Goal: Task Accomplishment & Management: Use online tool/utility

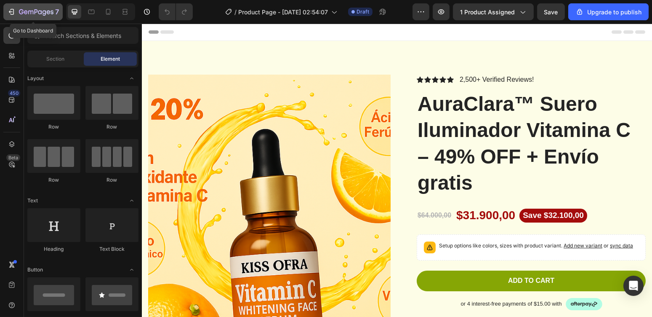
click at [23, 13] on icon "button" at bounding box center [36, 12] width 35 height 7
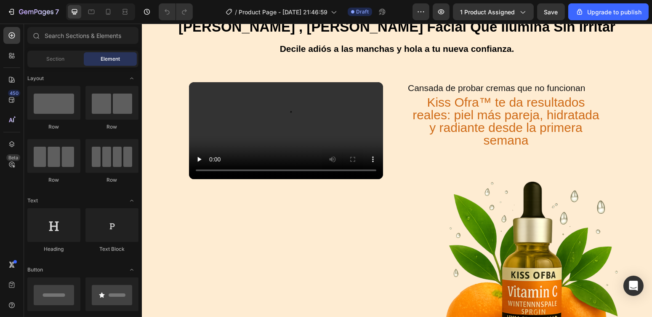
scroll to position [342, 0]
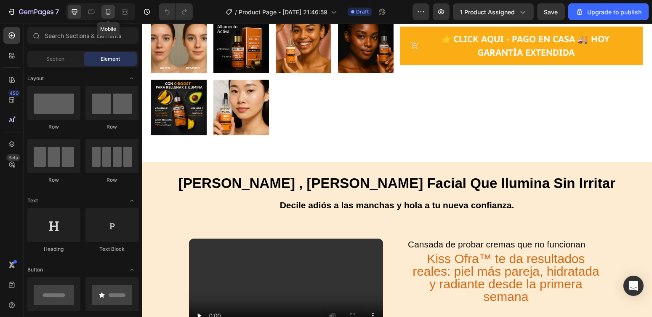
click at [108, 11] on icon at bounding box center [108, 12] width 8 height 8
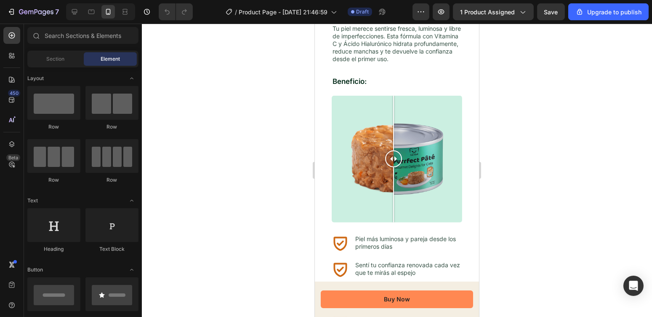
scroll to position [1395, 0]
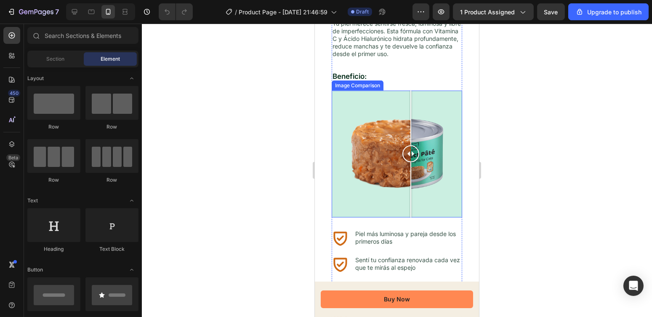
click at [411, 195] on div at bounding box center [396, 154] width 131 height 127
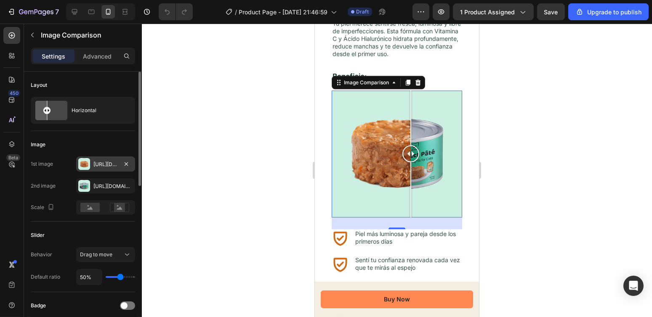
click at [102, 163] on div "[URL][DOMAIN_NAME]" at bounding box center [105, 164] width 24 height 8
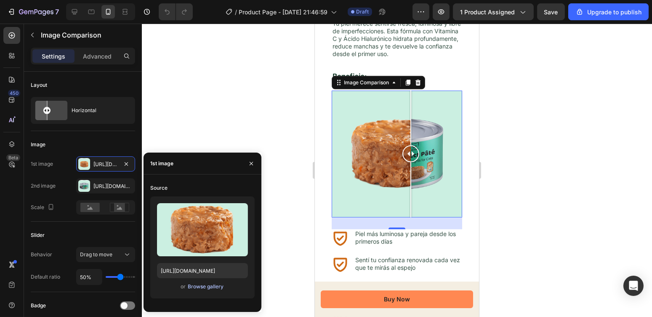
click at [212, 286] on div "Browse gallery" at bounding box center [206, 287] width 36 height 8
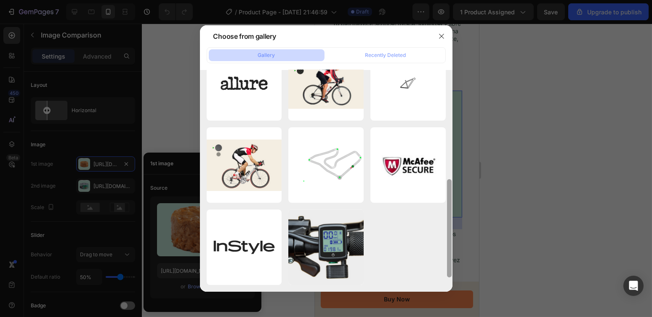
drag, startPoint x: 450, startPoint y: 117, endPoint x: 449, endPoint y: 248, distance: 130.1
click at [449, 248] on div at bounding box center [449, 171] width 6 height 222
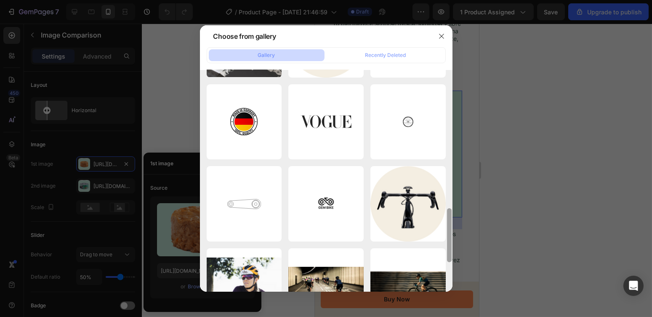
scroll to position [585, 0]
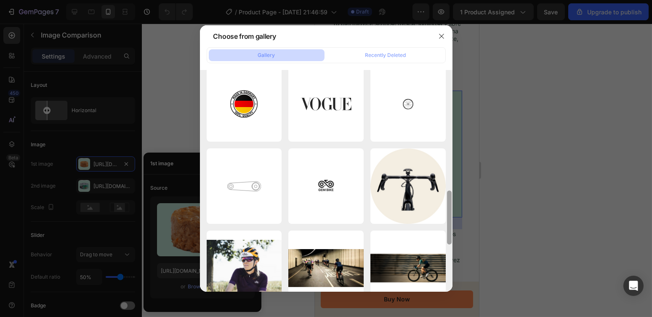
drag, startPoint x: 450, startPoint y: 166, endPoint x: 457, endPoint y: 237, distance: 71.9
click at [457, 237] on div "Choose from gallery Gallery Recently Deleted img126.png 231.89 kb img125.png 21…" at bounding box center [326, 158] width 652 height 317
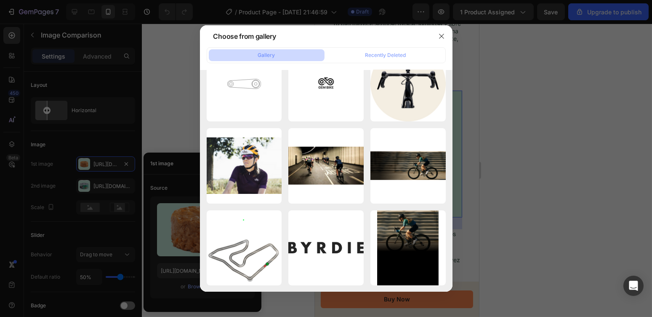
scroll to position [789, 0]
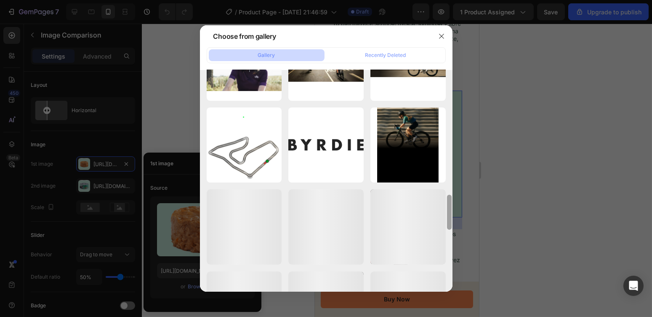
drag, startPoint x: 450, startPoint y: 230, endPoint x: 448, endPoint y: 280, distance: 49.7
click at [448, 280] on div at bounding box center [449, 181] width 6 height 222
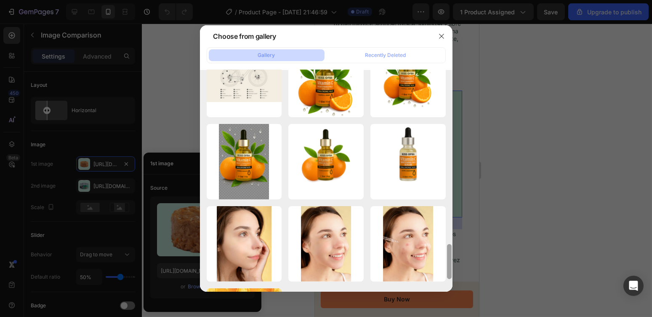
scroll to position [1169, 0]
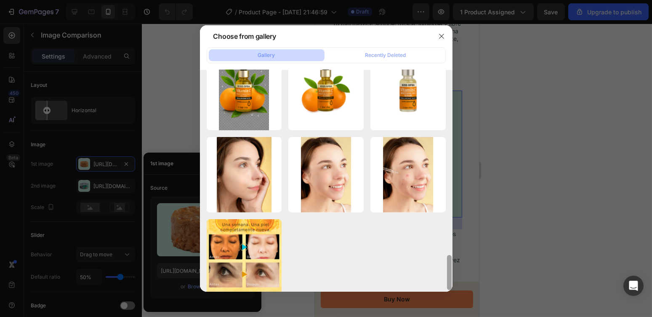
drag, startPoint x: 448, startPoint y: 211, endPoint x: 449, endPoint y: 272, distance: 60.2
click at [449, 272] on div at bounding box center [449, 181] width 6 height 222
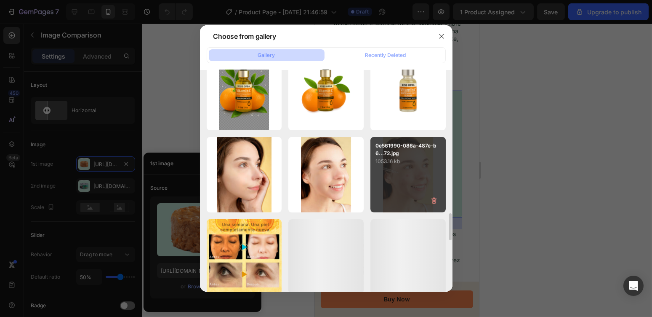
click at [420, 185] on div "0e561990-086a-487e-b6...72.jpg 1053.16 kb" at bounding box center [408, 174] width 75 height 75
type input "[URL][DOMAIN_NAME]"
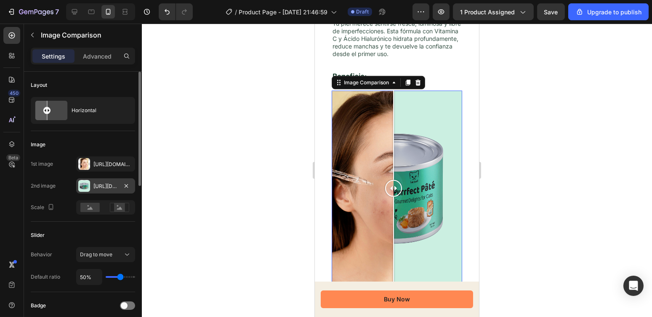
click at [104, 190] on div "[URL][DOMAIN_NAME]" at bounding box center [105, 185] width 59 height 15
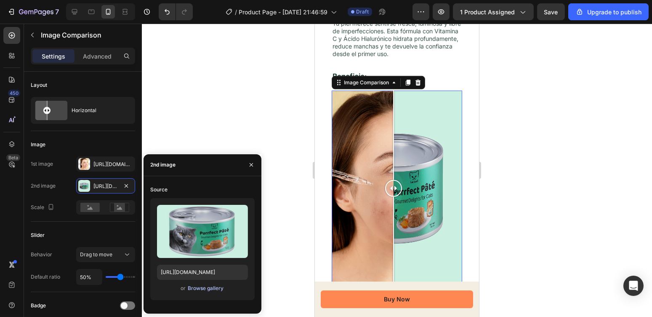
click at [203, 286] on div "Browse gallery" at bounding box center [206, 288] width 36 height 8
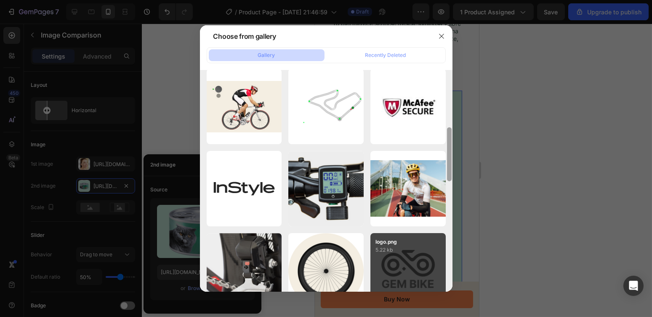
drag, startPoint x: 450, startPoint y: 101, endPoint x: 443, endPoint y: 251, distance: 150.5
click at [443, 251] on div "img126.png 231.89 kb img125.png 210.86 kb pexels-shiny-diamond-...1).jpg 1308.4…" at bounding box center [326, 181] width 253 height 222
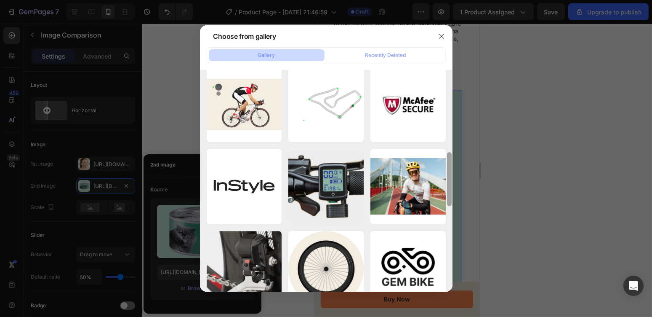
click at [449, 179] on div at bounding box center [449, 179] width 5 height 54
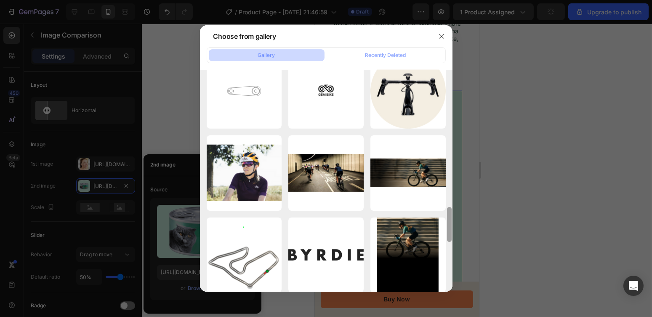
drag, startPoint x: 449, startPoint y: 179, endPoint x: 449, endPoint y: 270, distance: 91.0
click at [449, 270] on div at bounding box center [449, 207] width 6 height 222
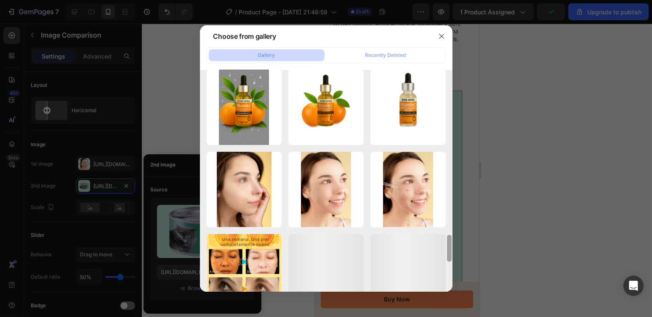
scroll to position [1178, 0]
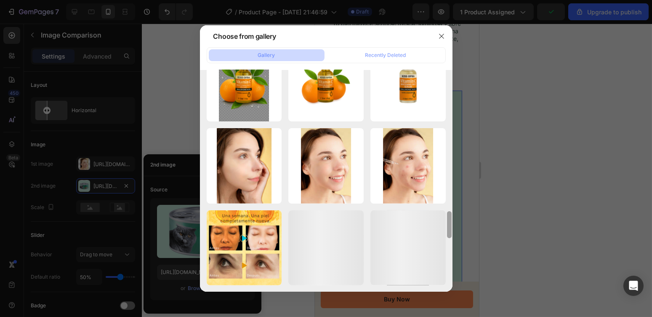
drag, startPoint x: 449, startPoint y: 196, endPoint x: 457, endPoint y: 270, distance: 74.6
click at [457, 270] on div "Choose from gallery Gallery Recently Deleted img126.png 231.89 kb img125.png 21…" at bounding box center [326, 158] width 652 height 317
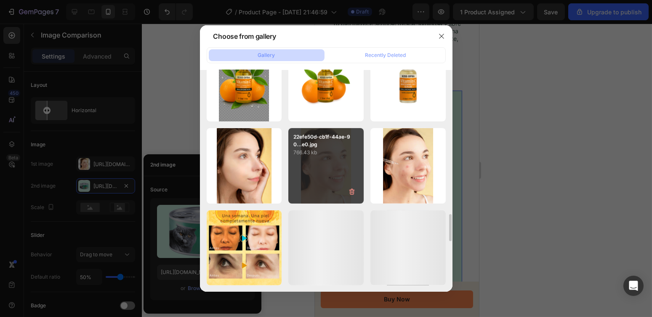
click at [341, 179] on div "22efe50d-cb1f-44ae-90...e0.jpg 766.43 kb" at bounding box center [325, 165] width 75 height 75
type input "[URL][DOMAIN_NAME]"
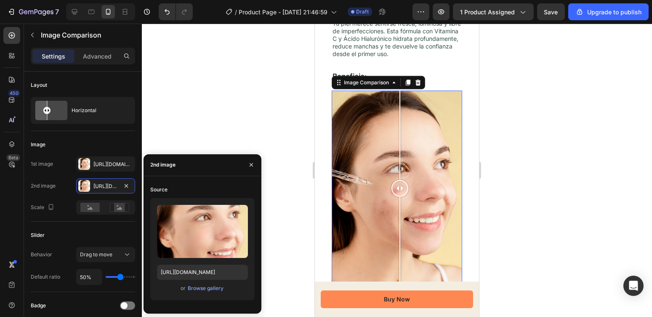
drag, startPoint x: 395, startPoint y: 183, endPoint x: 392, endPoint y: 206, distance: 23.3
click at [392, 206] on div at bounding box center [399, 189] width 17 height 196
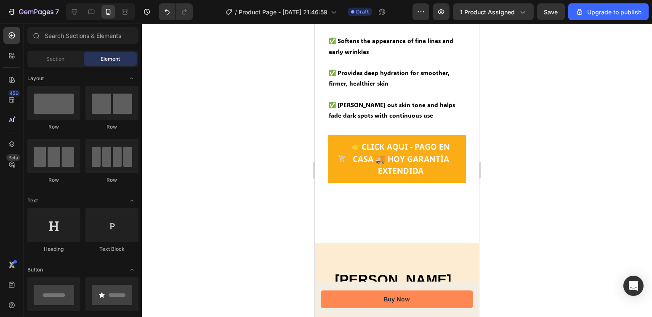
scroll to position [506, 0]
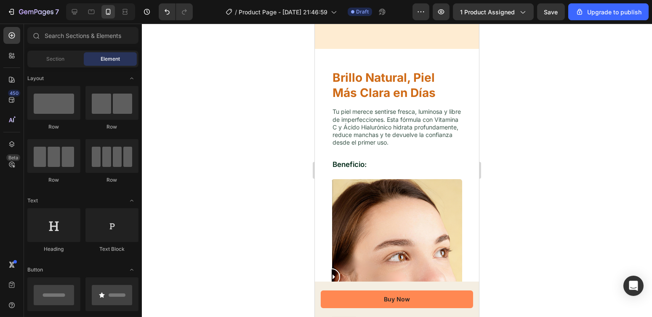
drag, startPoint x: 477, startPoint y: 77, endPoint x: 795, endPoint y: 163, distance: 329.4
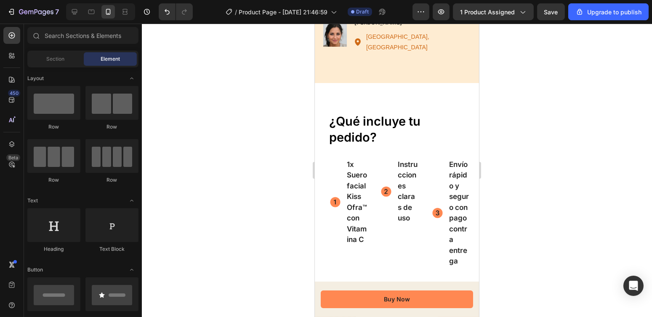
scroll to position [2016, 0]
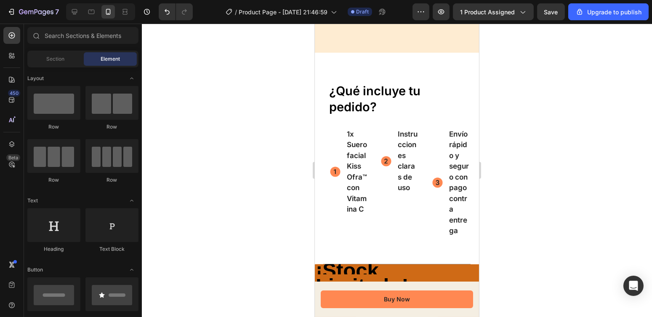
drag, startPoint x: 475, startPoint y: 137, endPoint x: 798, endPoint y: 210, distance: 330.7
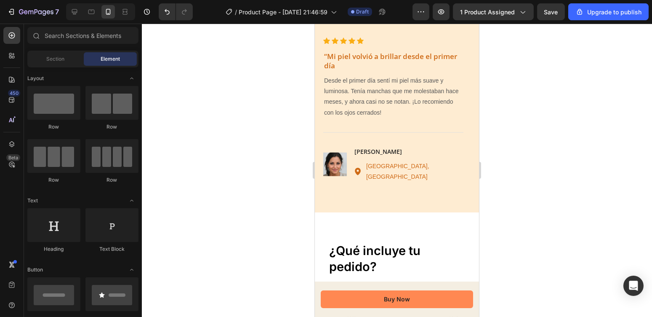
scroll to position [1984, 0]
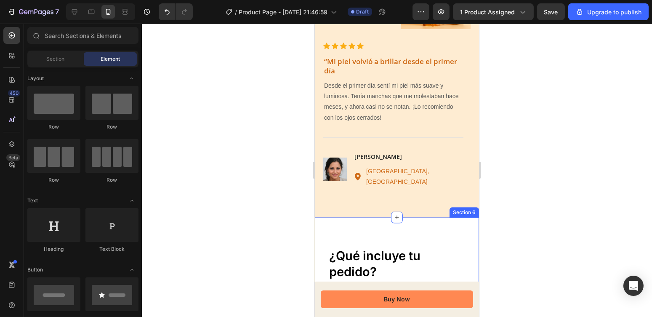
click at [419, 217] on div "¿Qué incluye tu pedido? Heading 1x [PERSON_NAME] facial Kiss Ofra™ con Vitamina…" at bounding box center [397, 322] width 164 height 211
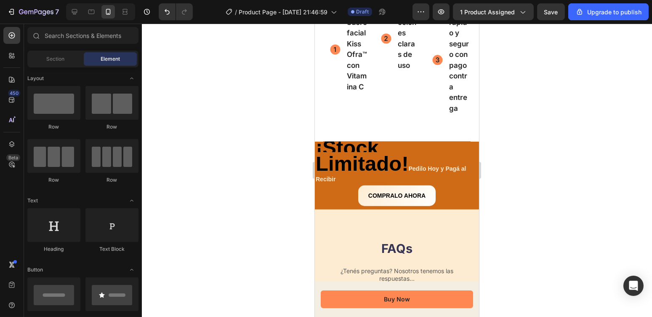
scroll to position [2123, 0]
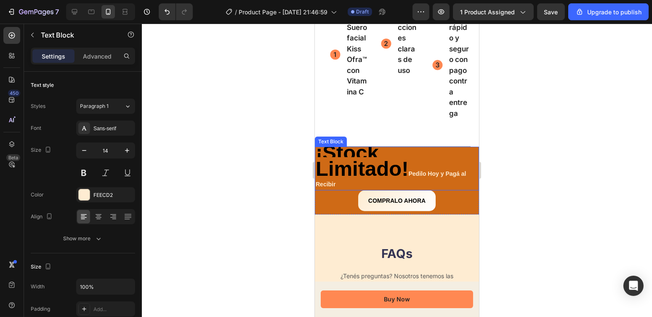
click at [362, 179] on strong "¡Stock Limitado!" at bounding box center [361, 160] width 93 height 38
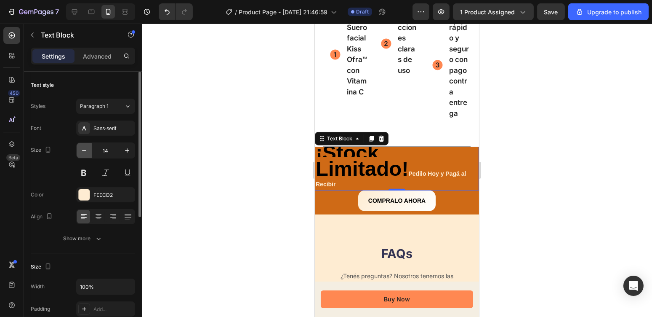
click at [79, 153] on button "button" at bounding box center [84, 150] width 15 height 15
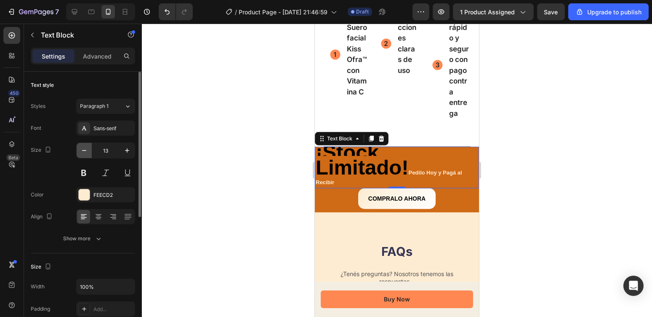
click at [79, 153] on button "button" at bounding box center [84, 150] width 15 height 15
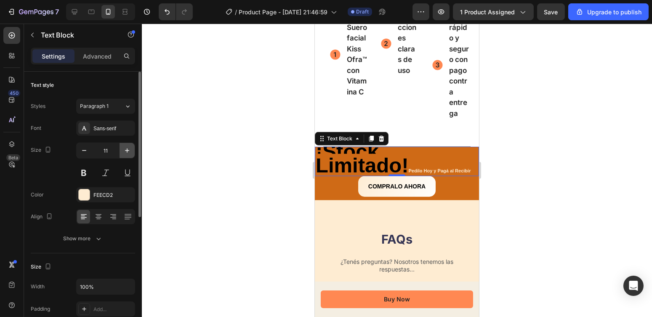
click at [125, 150] on icon "button" at bounding box center [127, 150] width 8 height 8
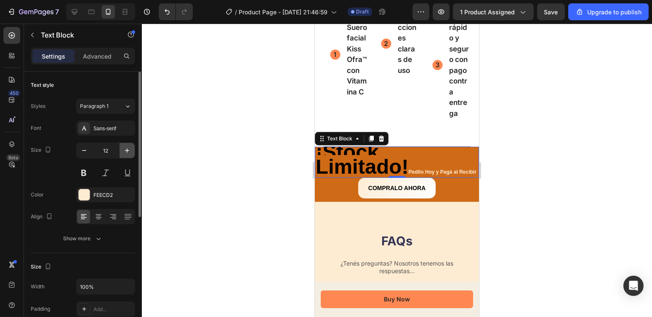
click at [125, 150] on icon "button" at bounding box center [127, 150] width 8 height 8
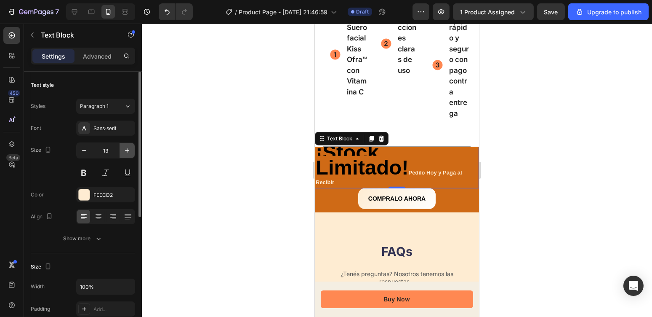
click at [125, 150] on icon "button" at bounding box center [127, 150] width 8 height 8
type input "14"
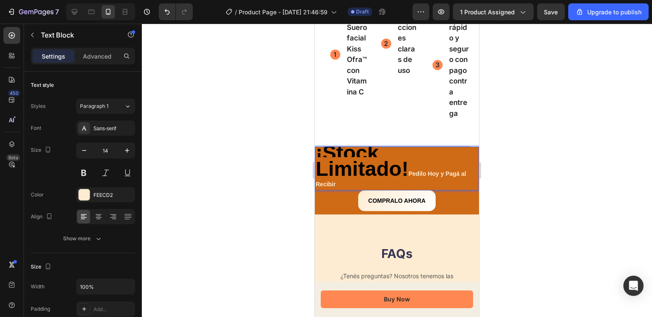
click at [436, 187] on strong "Pedilo Hoy y Pagá al Recibir" at bounding box center [390, 178] width 150 height 17
click at [405, 179] on strong "¡Stock Limitado!" at bounding box center [361, 160] width 93 height 38
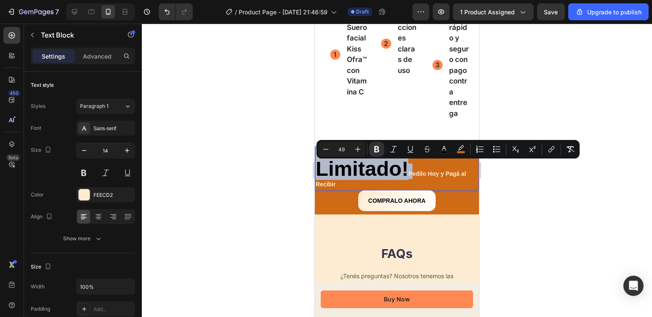
drag, startPoint x: 405, startPoint y: 193, endPoint x: 317, endPoint y: 174, distance: 90.4
click at [317, 174] on strong "¡Stock Limitado!" at bounding box center [361, 160] width 93 height 38
click at [323, 148] on icon "Editor contextual toolbar" at bounding box center [326, 149] width 8 height 8
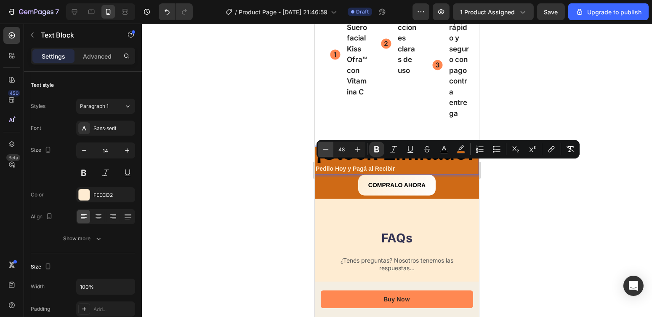
click at [323, 148] on icon "Editor contextual toolbar" at bounding box center [326, 149] width 8 height 8
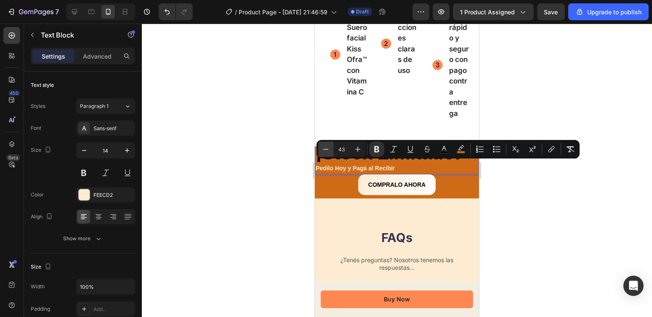
click at [323, 148] on icon "Editor contextual toolbar" at bounding box center [326, 149] width 8 height 8
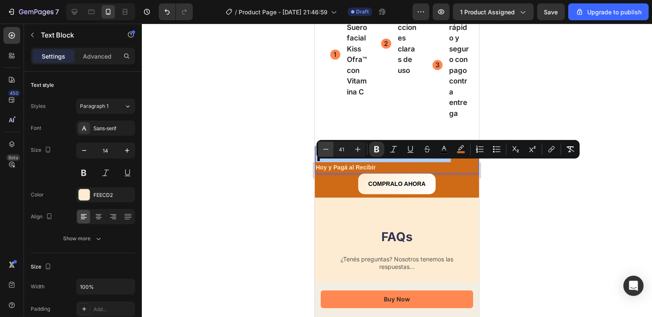
click at [323, 148] on icon "Editor contextual toolbar" at bounding box center [326, 149] width 8 height 8
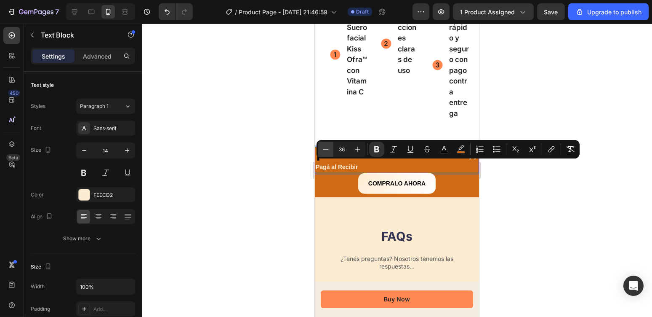
click at [323, 148] on icon "Editor contextual toolbar" at bounding box center [326, 149] width 8 height 8
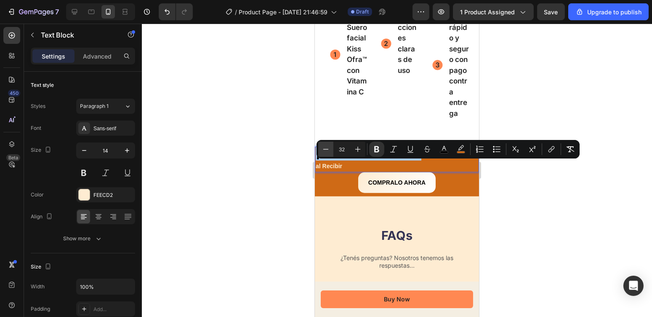
click at [323, 148] on icon "Editor contextual toolbar" at bounding box center [326, 149] width 8 height 8
type input "30"
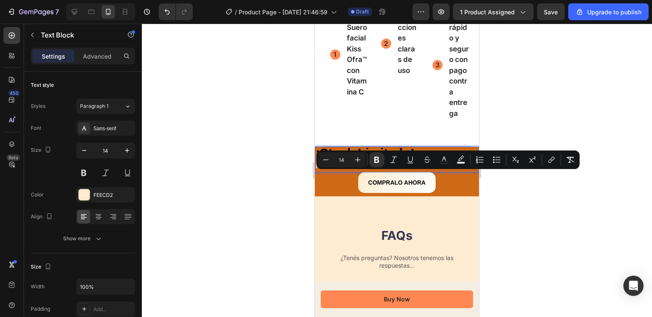
drag, startPoint x: 417, startPoint y: 175, endPoint x: 412, endPoint y: 189, distance: 14.6
click at [412, 171] on p "¡Stock Limitado! Pedilo Hoy y Pagá al Recibir" at bounding box center [396, 159] width 163 height 24
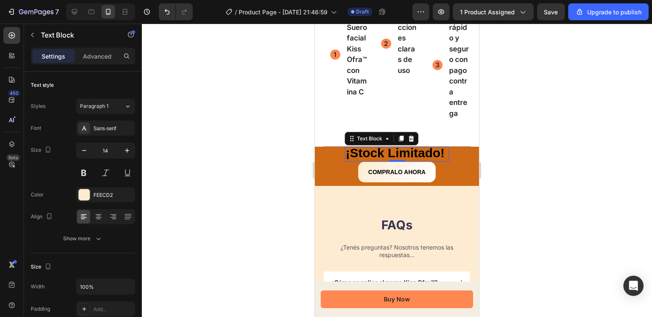
click at [59, 56] on p "Settings" at bounding box center [54, 56] width 24 height 9
click at [102, 216] on icon at bounding box center [98, 216] width 8 height 8
click at [113, 216] on icon at bounding box center [113, 216] width 8 height 8
click at [87, 216] on icon at bounding box center [84, 216] width 8 height 8
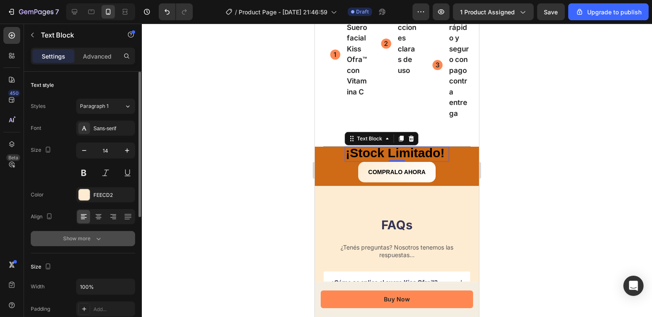
click at [88, 235] on div "Show more" at bounding box center [83, 238] width 39 height 8
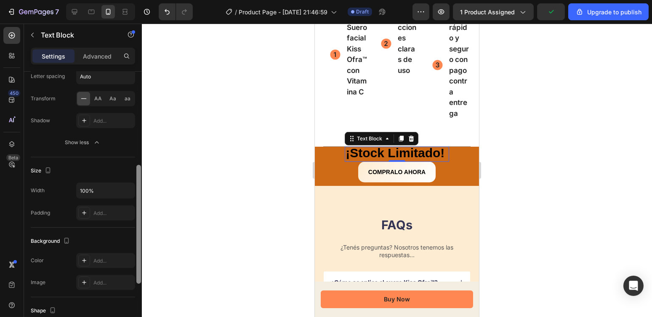
scroll to position [209, 0]
drag, startPoint x: 140, startPoint y: 146, endPoint x: 139, endPoint y: 259, distance: 112.9
click at [139, 259] on div at bounding box center [138, 222] width 5 height 119
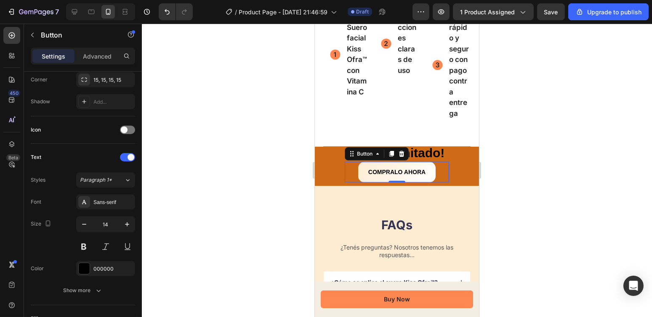
click at [347, 182] on div "Compralo Ahora Button 0" at bounding box center [396, 172] width 104 height 21
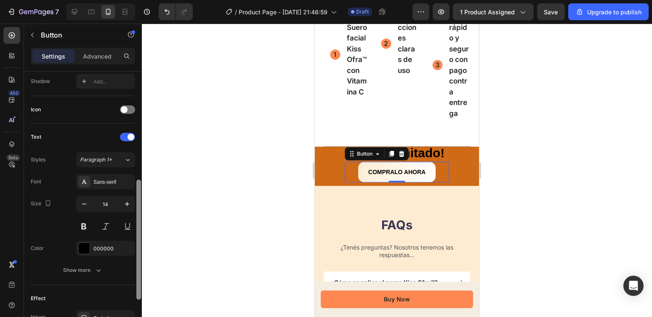
scroll to position [233, 0]
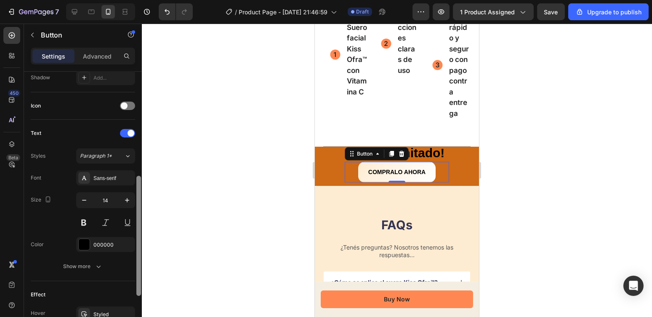
drag, startPoint x: 137, startPoint y: 162, endPoint x: 140, endPoint y: 267, distance: 104.5
click at [140, 267] on div at bounding box center [138, 236] width 5 height 120
click at [85, 198] on icon "button" at bounding box center [84, 200] width 8 height 8
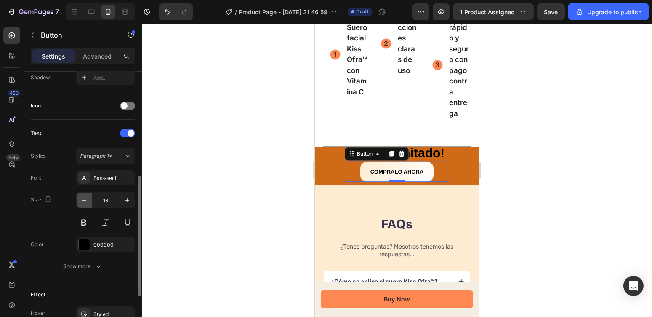
click at [85, 198] on icon "button" at bounding box center [84, 200] width 8 height 8
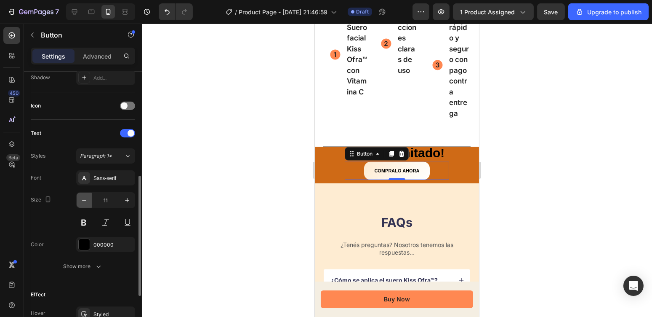
click at [85, 198] on icon "button" at bounding box center [84, 200] width 8 height 8
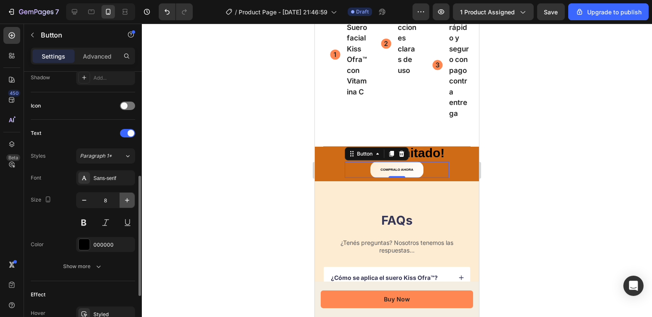
click at [125, 200] on icon "button" at bounding box center [127, 200] width 8 height 8
type input "10"
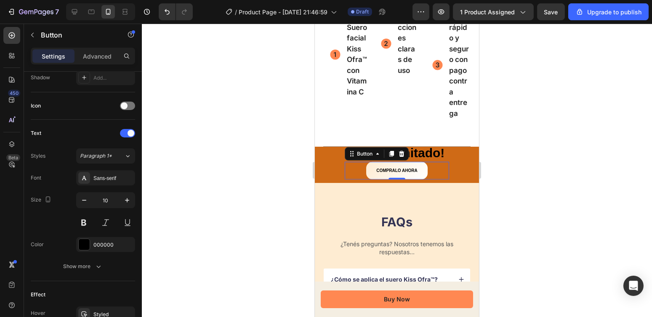
click at [289, 167] on div at bounding box center [397, 170] width 510 height 293
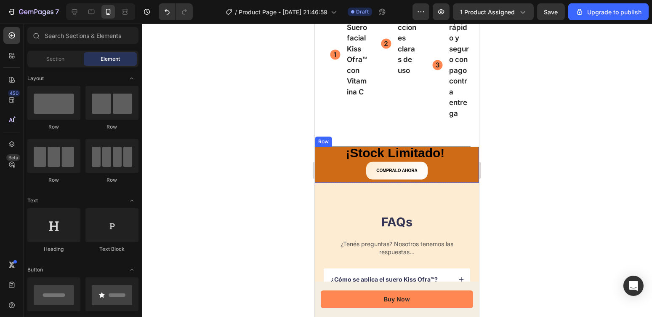
click at [455, 171] on div "¡Stock Limitado! Text Block Compralo Ahora Button Row" at bounding box center [397, 165] width 164 height 36
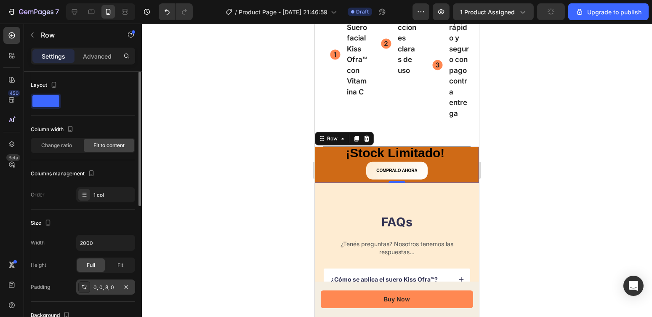
click at [106, 281] on div "0, 0, 8, 0" at bounding box center [105, 286] width 59 height 15
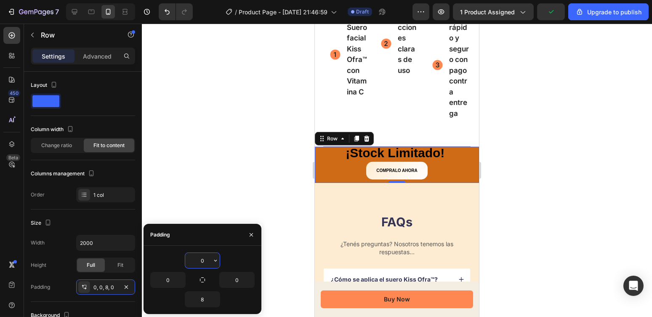
click at [202, 256] on input "0" at bounding box center [202, 260] width 35 height 15
type input "10"
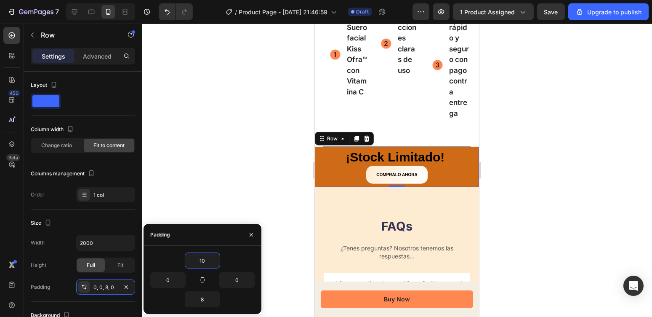
click at [576, 185] on div at bounding box center [397, 170] width 510 height 293
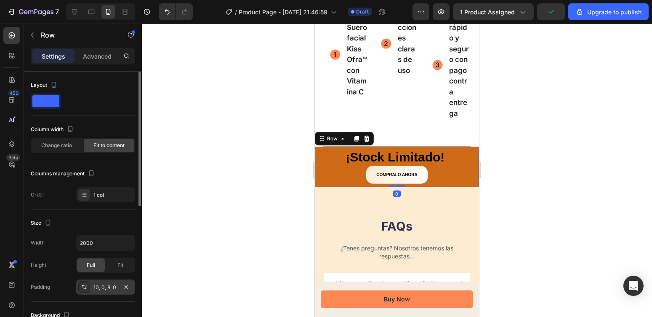
click at [104, 288] on div "10, 0, 8, 0" at bounding box center [105, 287] width 24 height 8
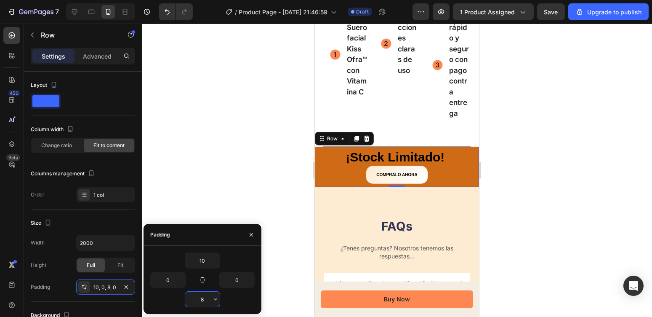
click at [203, 297] on input "8" at bounding box center [202, 298] width 35 height 15
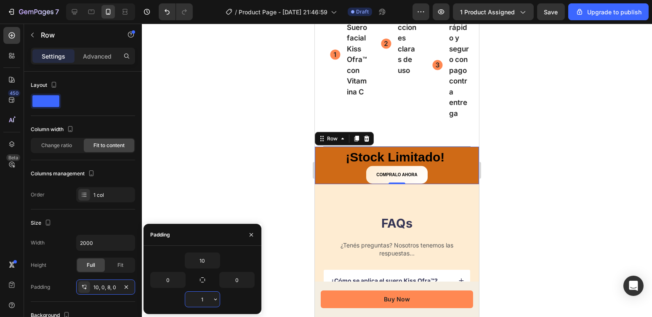
type input "10"
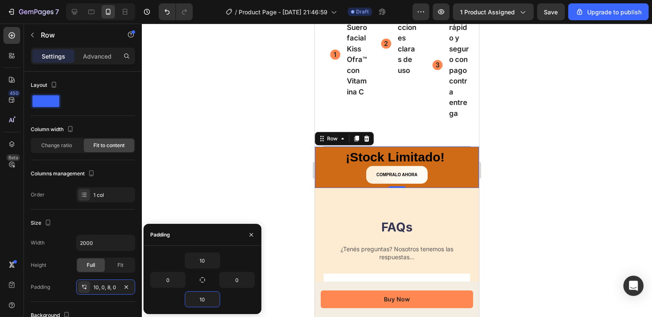
click at [221, 182] on div at bounding box center [397, 170] width 510 height 293
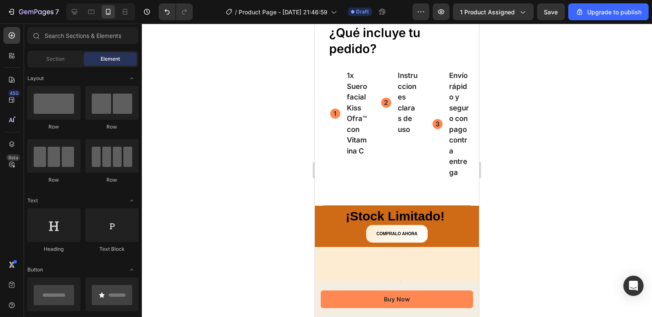
scroll to position [2164, 0]
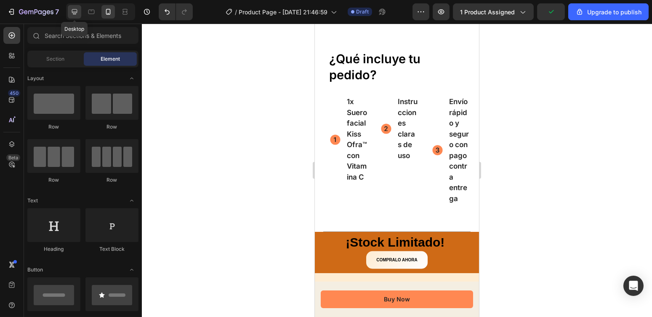
click at [75, 11] on icon at bounding box center [74, 12] width 8 height 8
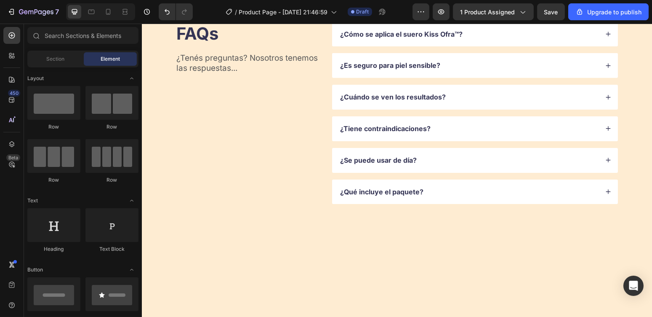
scroll to position [2039, 0]
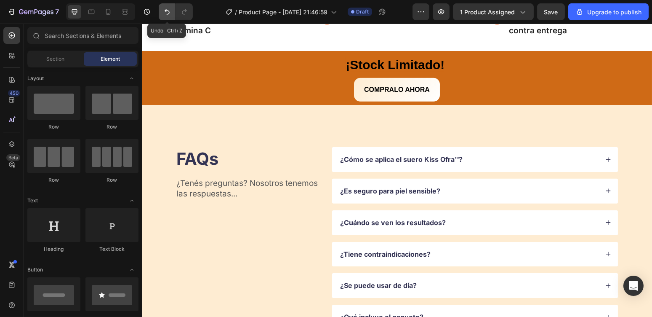
click at [168, 15] on icon "Undo/Redo" at bounding box center [167, 12] width 8 height 8
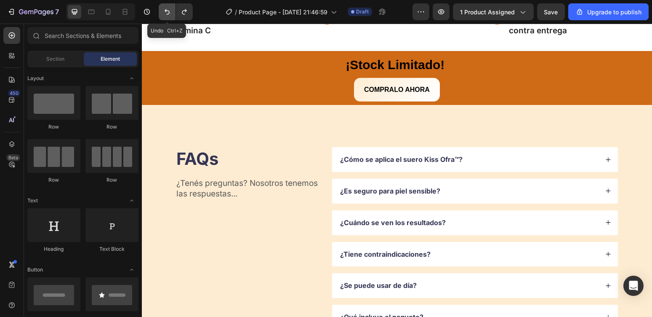
click at [168, 15] on icon "Undo/Redo" at bounding box center [167, 12] width 8 height 8
click at [149, 11] on icon "button" at bounding box center [147, 12] width 6 height 6
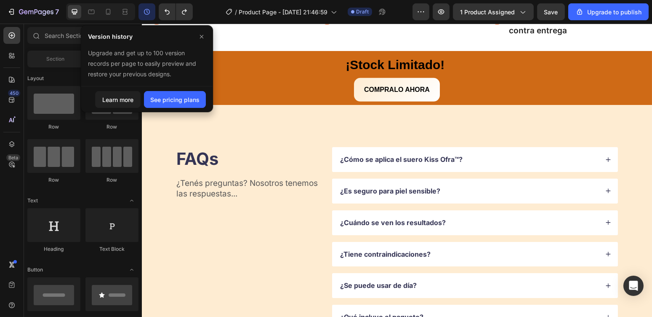
click at [149, 11] on icon "button" at bounding box center [147, 12] width 6 height 6
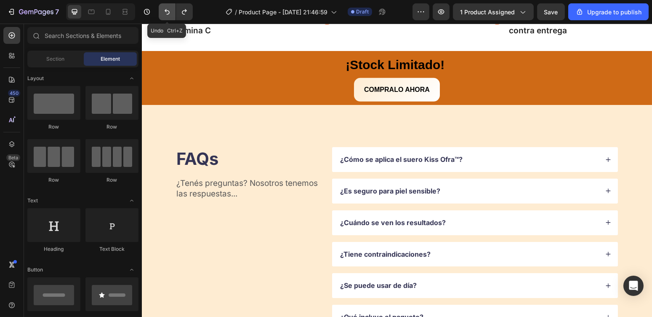
click at [170, 11] on icon "Undo/Redo" at bounding box center [167, 12] width 8 height 8
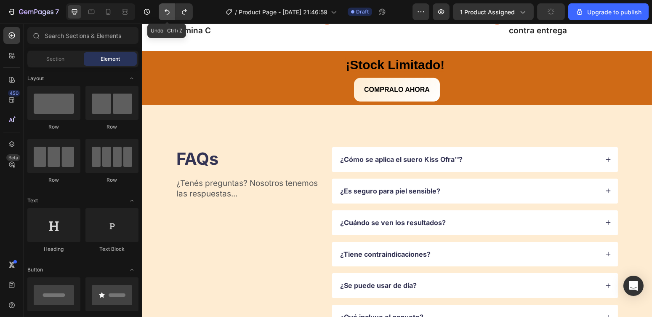
click at [170, 11] on icon "Undo/Redo" at bounding box center [167, 12] width 8 height 8
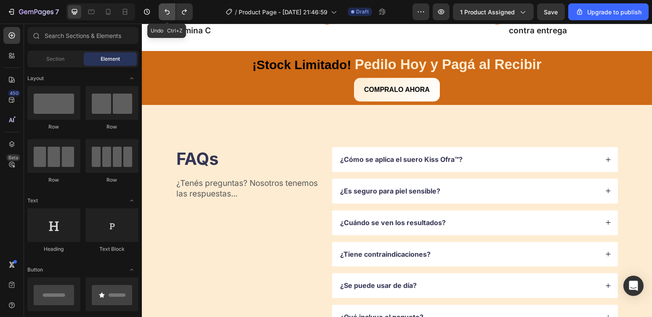
click at [170, 11] on icon "Undo/Redo" at bounding box center [167, 12] width 8 height 8
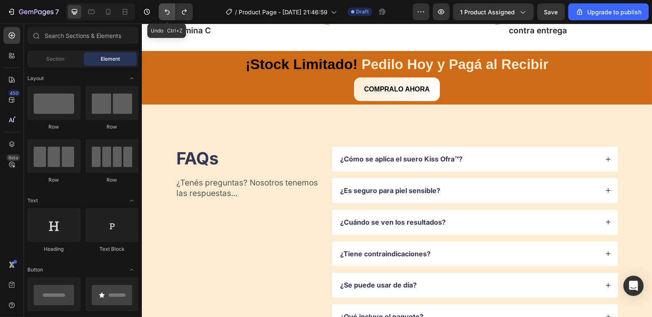
click at [170, 11] on icon "Undo/Redo" at bounding box center [167, 12] width 8 height 8
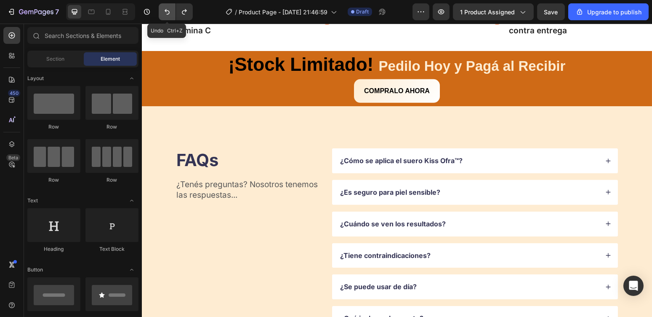
click at [170, 11] on icon "Undo/Redo" at bounding box center [167, 12] width 8 height 8
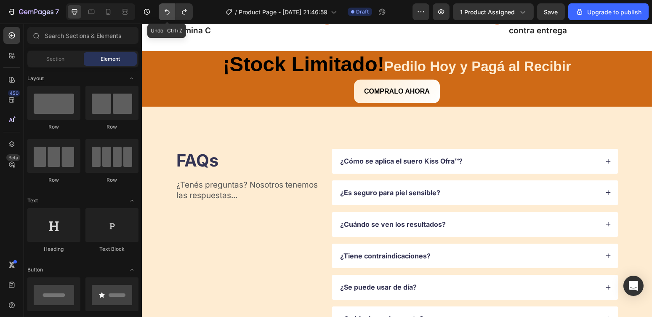
click at [170, 11] on icon "Undo/Redo" at bounding box center [167, 12] width 8 height 8
click at [106, 17] on div at bounding box center [107, 11] width 13 height 13
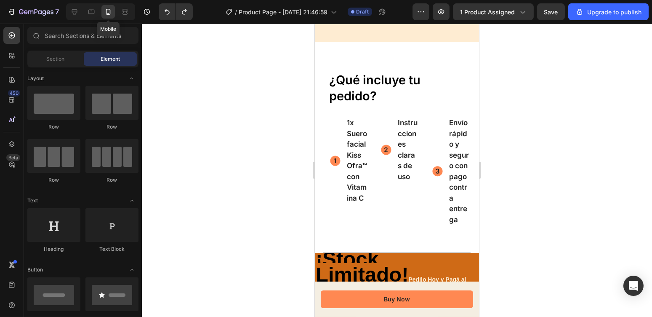
scroll to position [2091, 0]
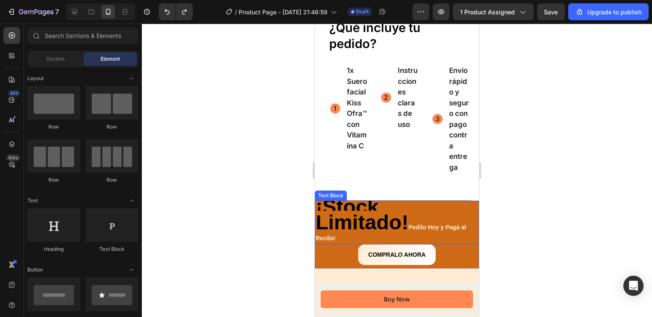
click at [345, 233] on strong "¡Stock Limitado!" at bounding box center [361, 214] width 93 height 38
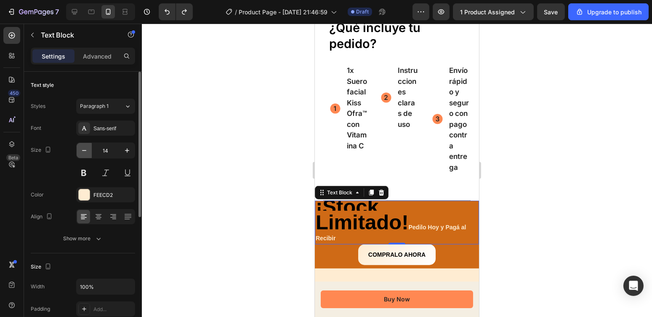
click at [85, 152] on icon "button" at bounding box center [84, 150] width 8 height 8
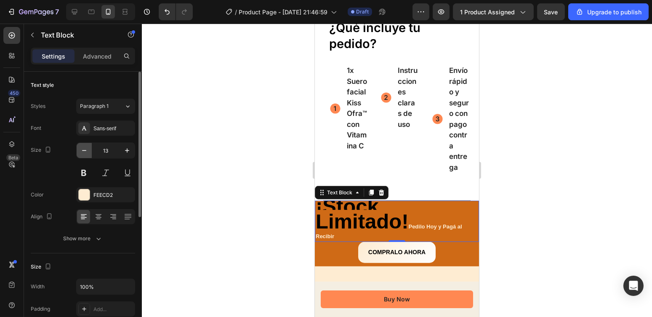
click at [85, 152] on icon "button" at bounding box center [84, 150] width 8 height 8
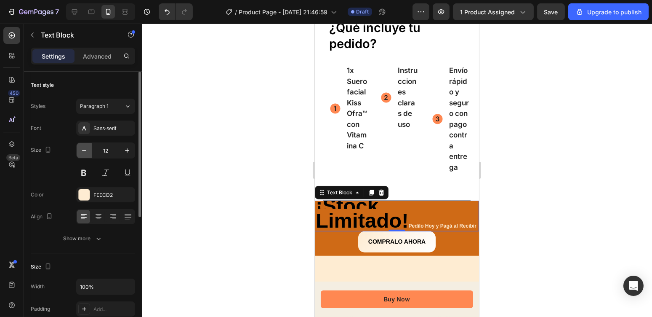
click at [85, 152] on icon "button" at bounding box center [84, 150] width 8 height 8
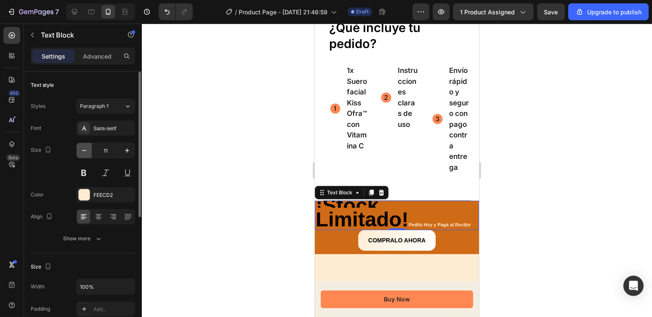
click at [85, 152] on icon "button" at bounding box center [84, 150] width 8 height 8
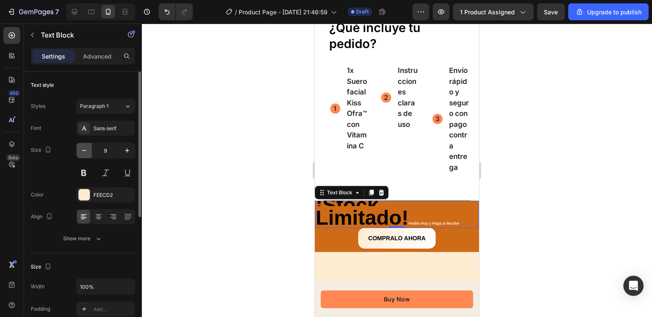
click at [85, 152] on icon "button" at bounding box center [84, 150] width 8 height 8
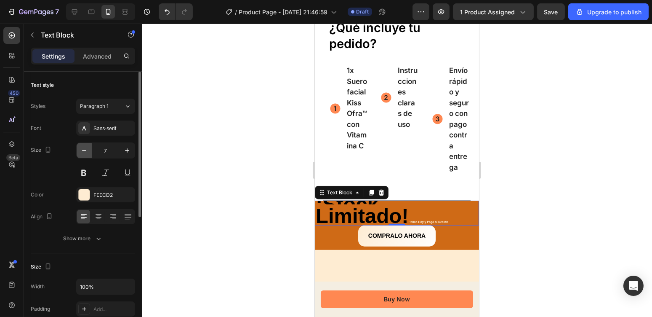
click at [85, 152] on icon "button" at bounding box center [84, 150] width 8 height 8
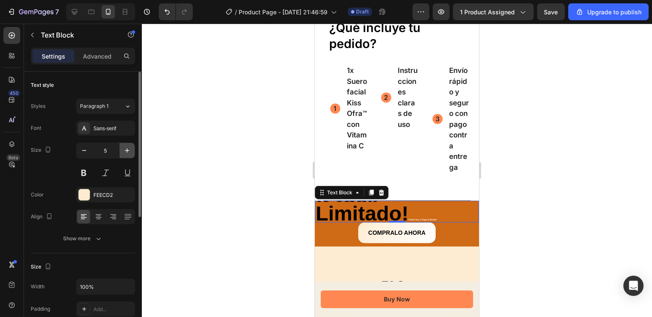
click at [127, 154] on icon "button" at bounding box center [127, 150] width 8 height 8
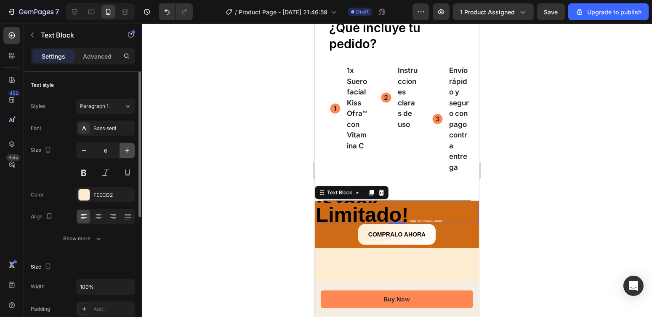
click at [127, 154] on icon "button" at bounding box center [127, 150] width 8 height 8
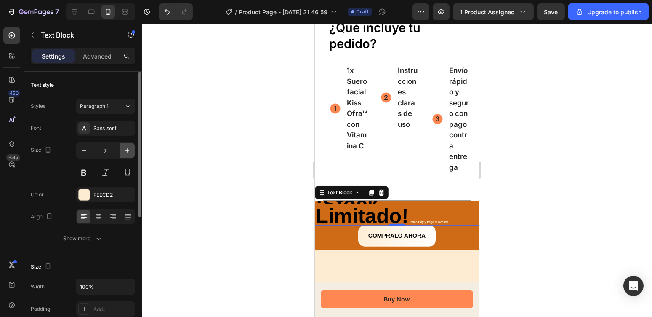
click at [127, 154] on icon "button" at bounding box center [127, 150] width 8 height 8
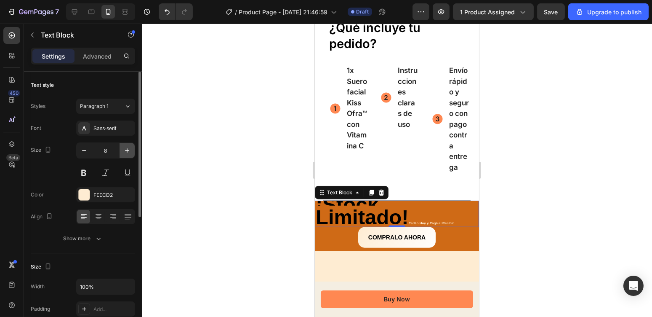
click at [127, 154] on icon "button" at bounding box center [127, 150] width 8 height 8
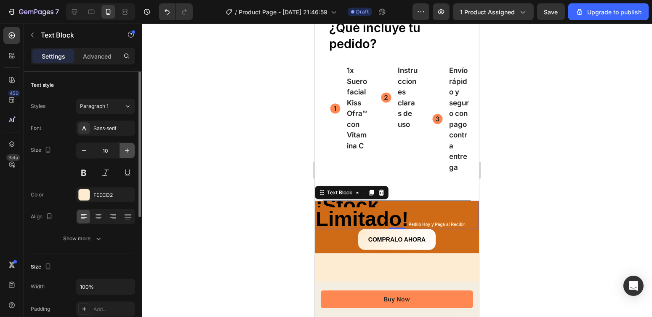
click at [127, 154] on icon "button" at bounding box center [127, 150] width 8 height 8
type input "12"
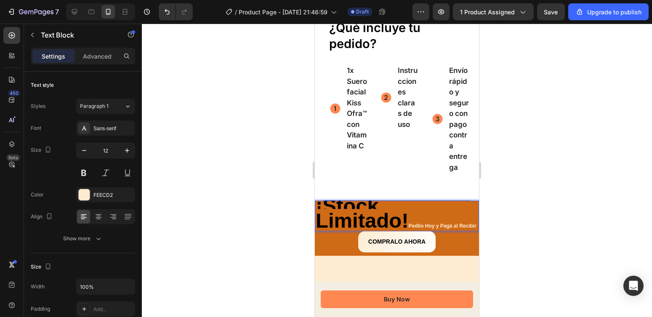
drag, startPoint x: 338, startPoint y: 254, endPoint x: 317, endPoint y: 227, distance: 35.1
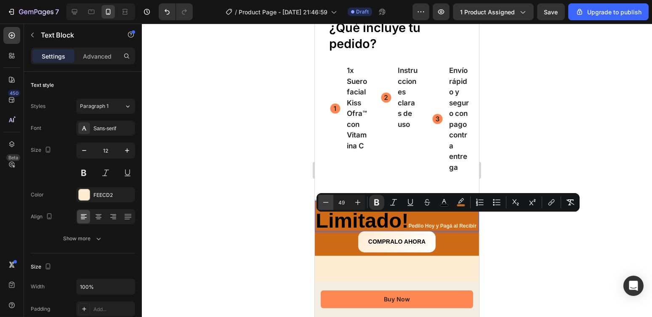
click at [328, 201] on icon "Editor contextual toolbar" at bounding box center [326, 202] width 8 height 8
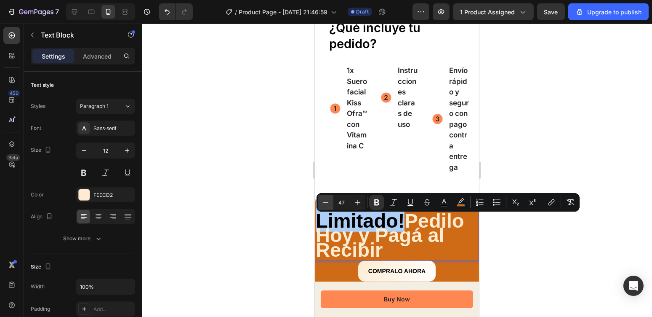
click at [328, 201] on icon "Editor contextual toolbar" at bounding box center [326, 202] width 8 height 8
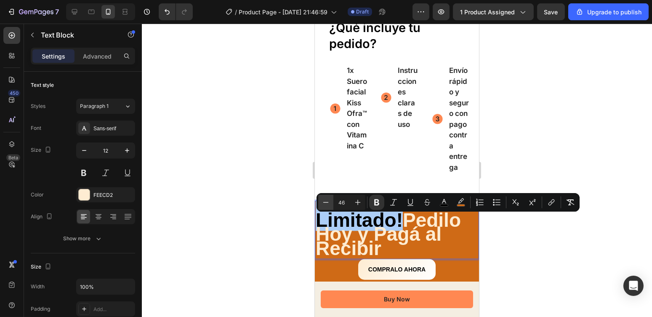
click at [328, 201] on icon "Editor contextual toolbar" at bounding box center [326, 202] width 8 height 8
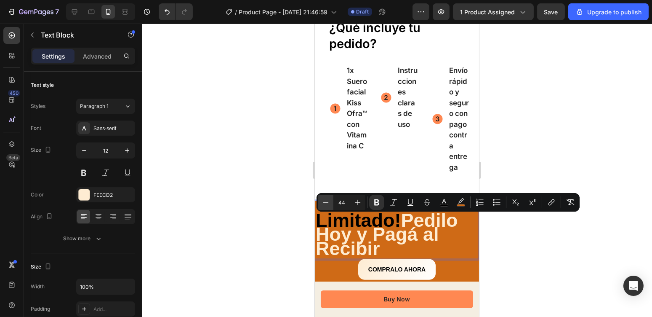
click at [328, 201] on icon "Editor contextual toolbar" at bounding box center [326, 202] width 8 height 8
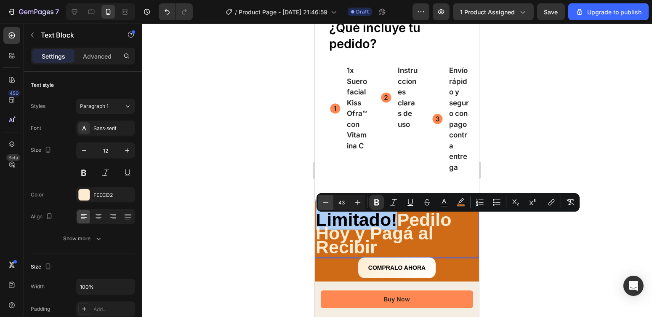
click at [328, 201] on icon "Editor contextual toolbar" at bounding box center [326, 202] width 8 height 8
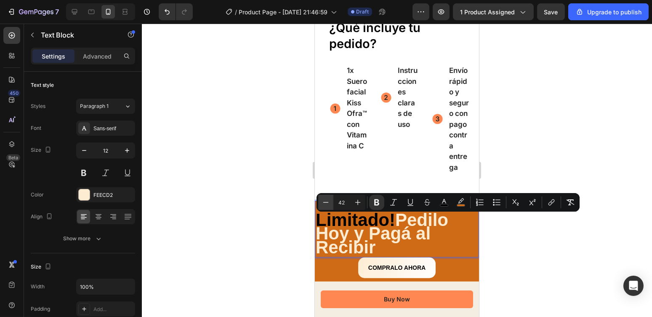
click at [328, 201] on icon "Editor contextual toolbar" at bounding box center [326, 202] width 8 height 8
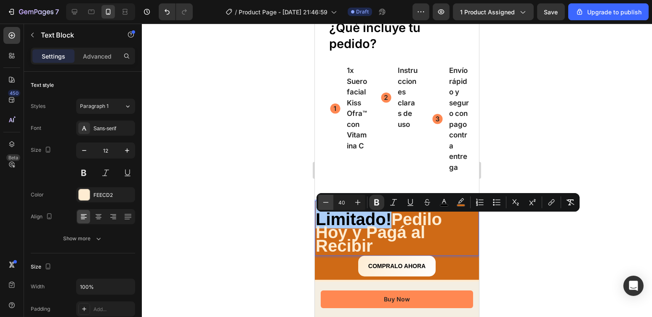
click at [328, 201] on icon "Editor contextual toolbar" at bounding box center [326, 202] width 8 height 8
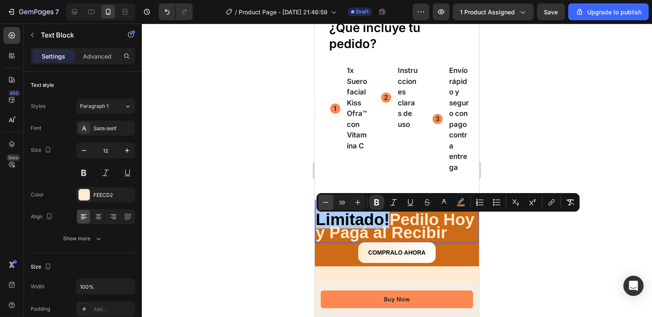
click at [328, 201] on icon "Editor contextual toolbar" at bounding box center [326, 202] width 8 height 8
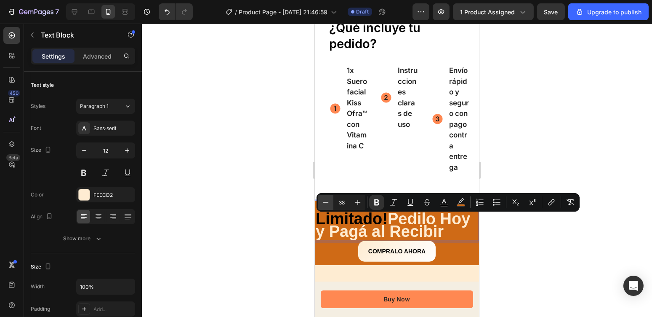
click at [328, 201] on icon "Editor contextual toolbar" at bounding box center [326, 202] width 8 height 8
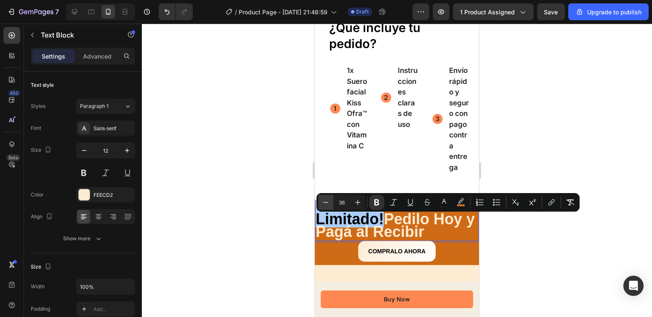
click at [328, 201] on icon "Editor contextual toolbar" at bounding box center [326, 202] width 8 height 8
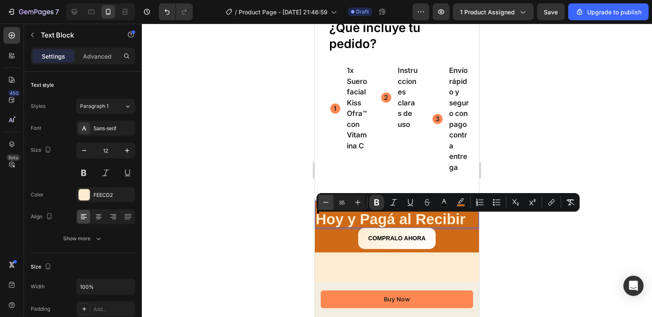
click at [328, 201] on icon "Editor contextual toolbar" at bounding box center [326, 202] width 8 height 8
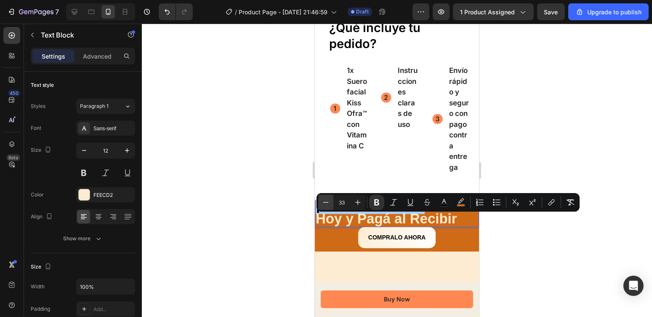
click at [328, 201] on icon "Editor contextual toolbar" at bounding box center [326, 202] width 8 height 8
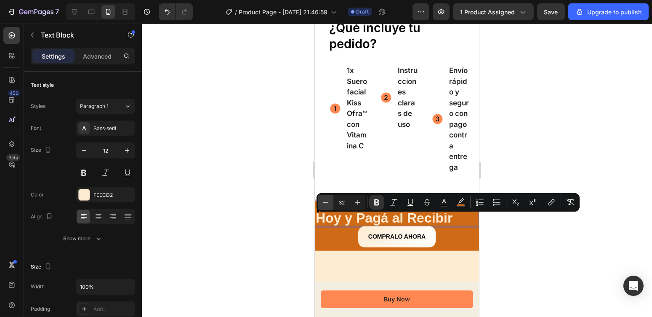
click at [328, 201] on icon "Editor contextual toolbar" at bounding box center [326, 202] width 8 height 8
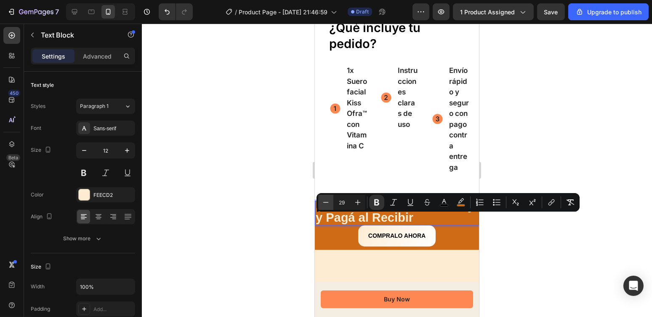
click at [328, 201] on icon "Editor contextual toolbar" at bounding box center [326, 202] width 8 height 8
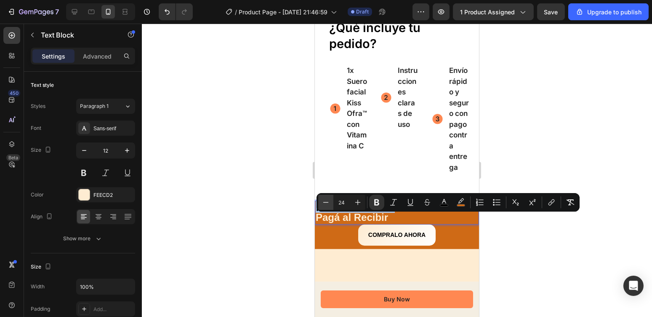
click at [328, 201] on icon "Editor contextual toolbar" at bounding box center [326, 202] width 8 height 8
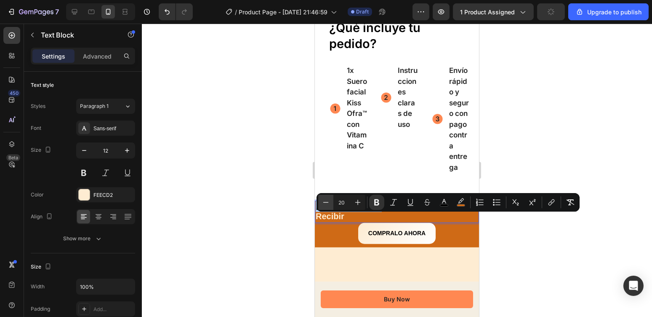
click at [328, 201] on icon "Editor contextual toolbar" at bounding box center [326, 202] width 8 height 8
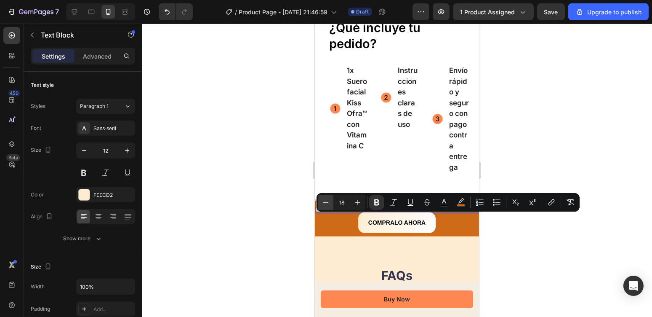
click at [328, 201] on icon "Editor contextual toolbar" at bounding box center [326, 202] width 8 height 8
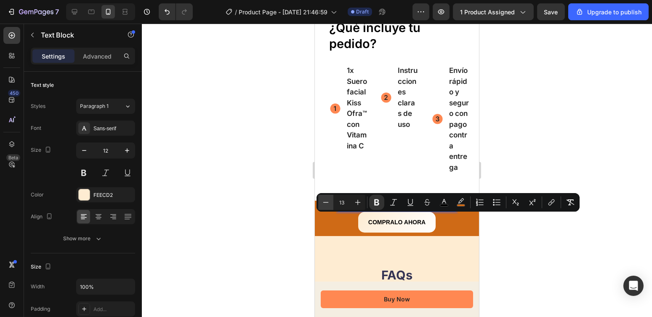
click at [328, 201] on icon "Editor contextual toolbar" at bounding box center [326, 202] width 8 height 8
type input "11"
click at [250, 246] on div at bounding box center [397, 170] width 510 height 293
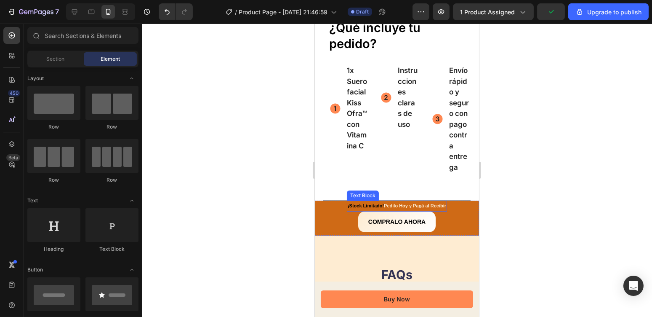
click at [387, 208] on strong "Pedilo Hoy y Pagá al Recibir" at bounding box center [415, 205] width 62 height 5
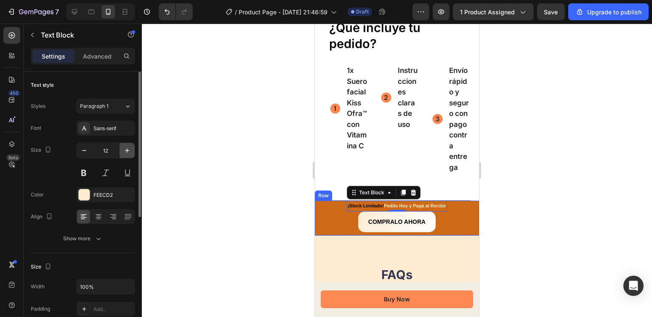
click at [127, 151] on icon "button" at bounding box center [127, 150] width 8 height 8
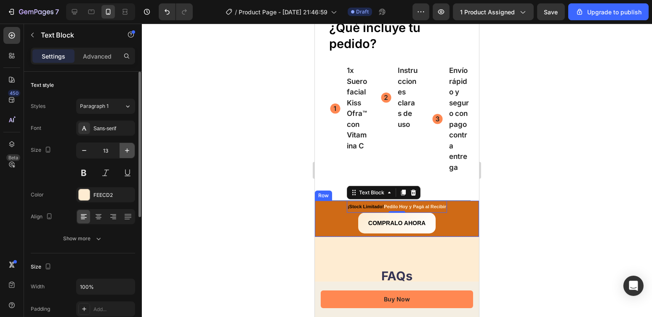
click at [127, 151] on icon "button" at bounding box center [127, 150] width 8 height 8
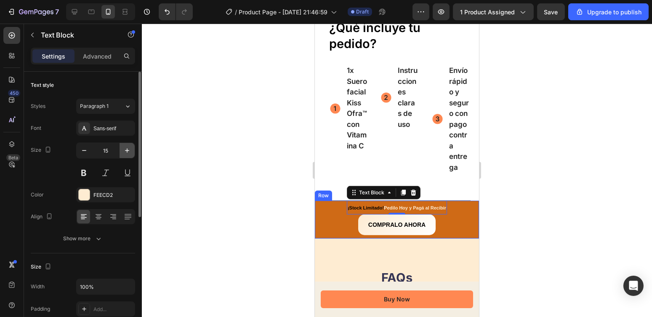
click at [127, 151] on icon "button" at bounding box center [127, 150] width 8 height 8
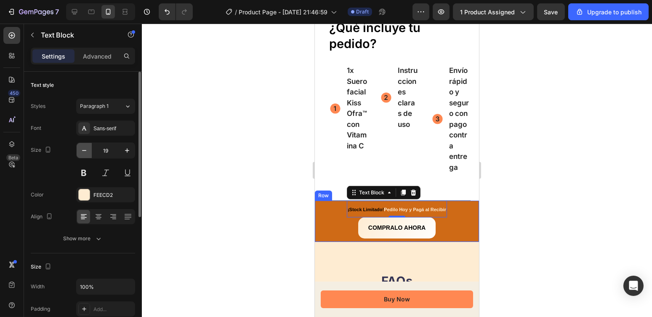
click at [88, 149] on icon "button" at bounding box center [84, 150] width 8 height 8
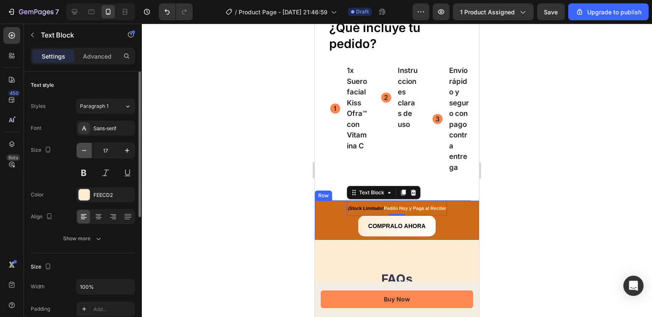
click at [88, 149] on icon "button" at bounding box center [84, 150] width 8 height 8
type input "15"
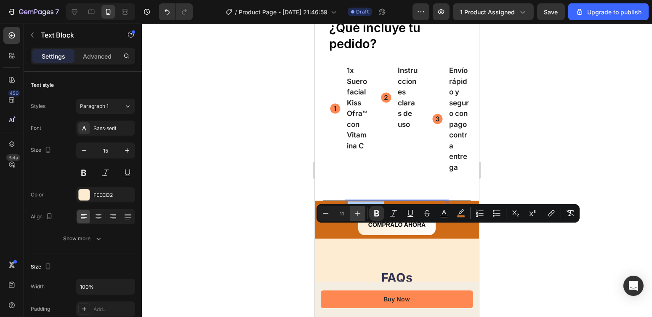
click at [360, 213] on icon "Editor contextual toolbar" at bounding box center [357, 213] width 5 height 5
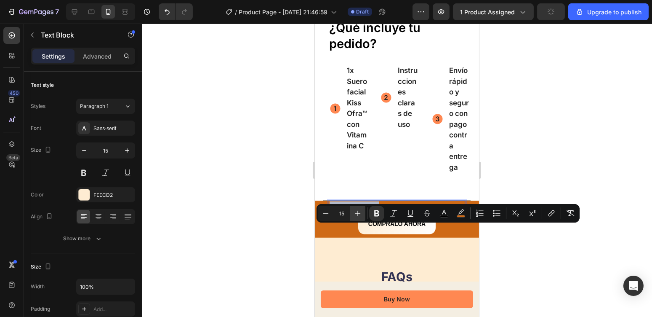
type input "16"
click at [561, 269] on div at bounding box center [397, 170] width 510 height 293
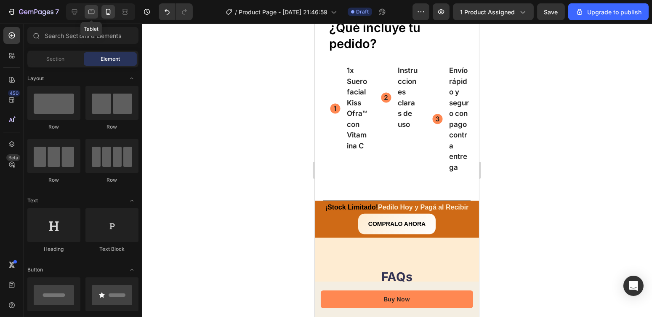
click at [90, 11] on icon at bounding box center [91, 12] width 8 height 8
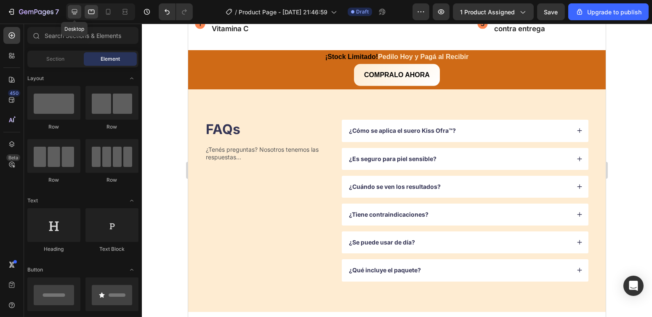
click at [77, 10] on icon at bounding box center [74, 12] width 8 height 8
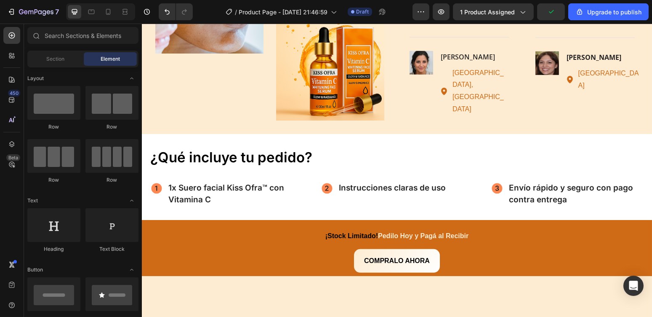
scroll to position [1925, 0]
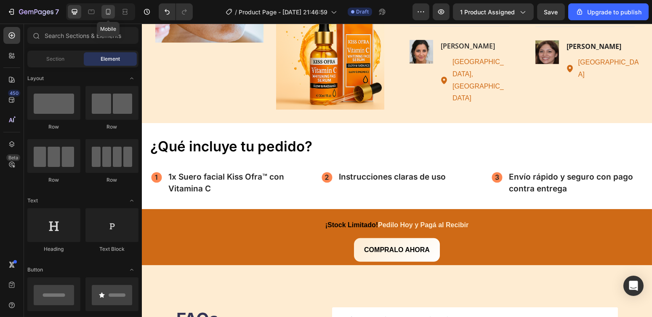
click at [112, 11] on icon at bounding box center [108, 12] width 8 height 8
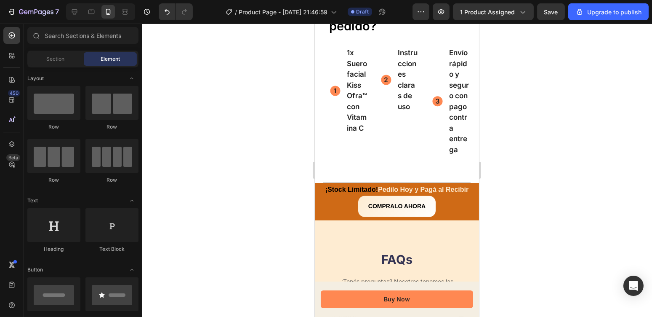
scroll to position [2197, 0]
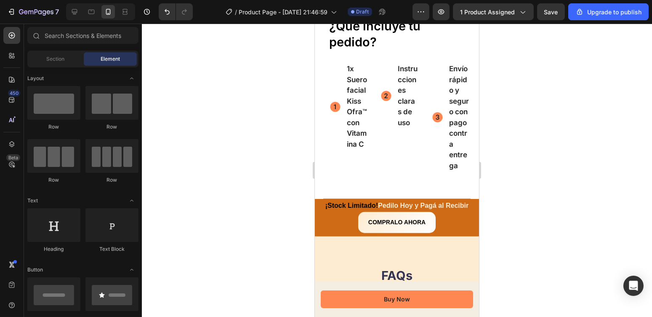
drag, startPoint x: 476, startPoint y: 171, endPoint x: 797, endPoint y: 207, distance: 322.5
click at [446, 232] on div "Compralo Ahora Button" at bounding box center [396, 222] width 145 height 21
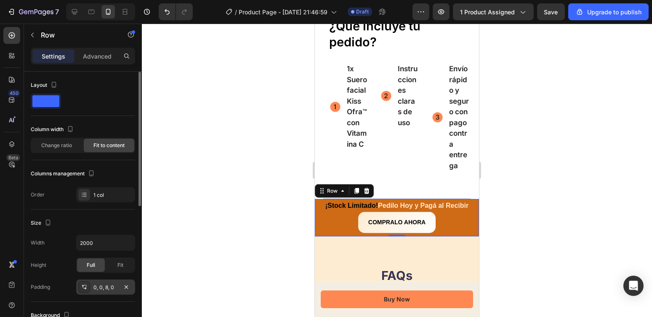
click at [100, 287] on div "0, 0, 8, 0" at bounding box center [105, 287] width 24 height 8
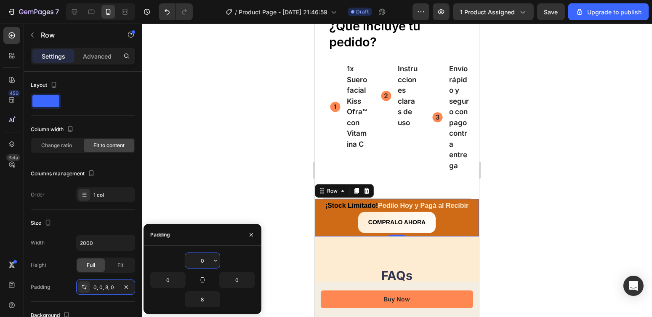
click at [201, 259] on input "0" at bounding box center [202, 260] width 35 height 15
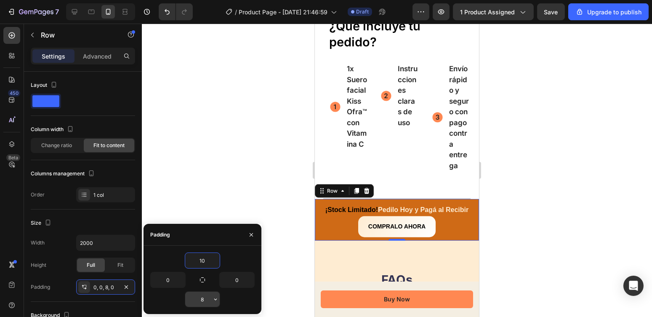
type input "10"
click at [203, 292] on input "8" at bounding box center [202, 298] width 35 height 15
type input "10"
click at [245, 294] on div "10" at bounding box center [202, 299] width 104 height 16
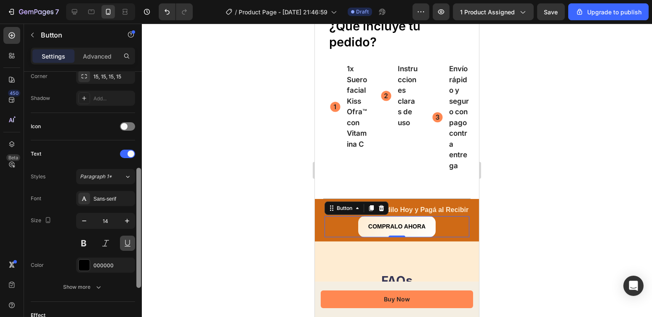
scroll to position [214, 0]
drag, startPoint x: 140, startPoint y: 145, endPoint x: 135, endPoint y: 241, distance: 95.8
click at [135, 241] on div "Size Width Auto Height Auto Padding 12, 24, 12, 24 Background Color Gradient Im…" at bounding box center [83, 206] width 118 height 269
click at [125, 219] on icon "button" at bounding box center [127, 220] width 8 height 8
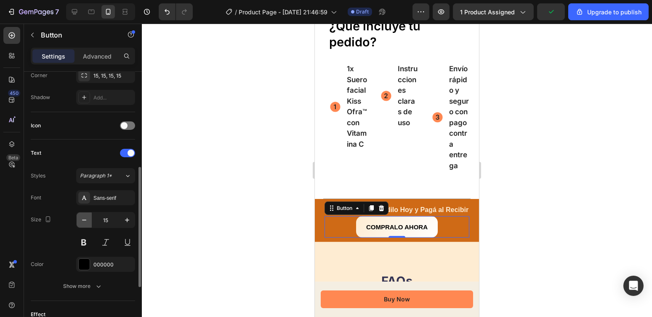
click at [87, 219] on icon "button" at bounding box center [84, 220] width 8 height 8
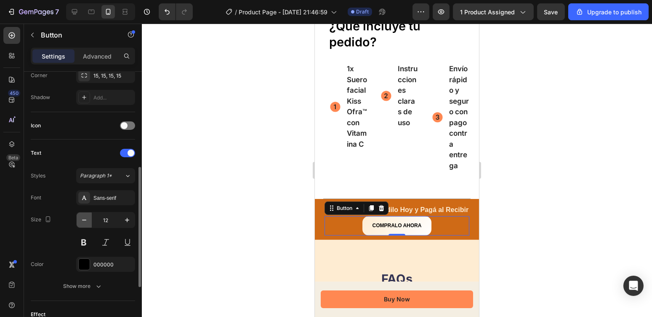
click at [87, 219] on icon "button" at bounding box center [84, 220] width 8 height 8
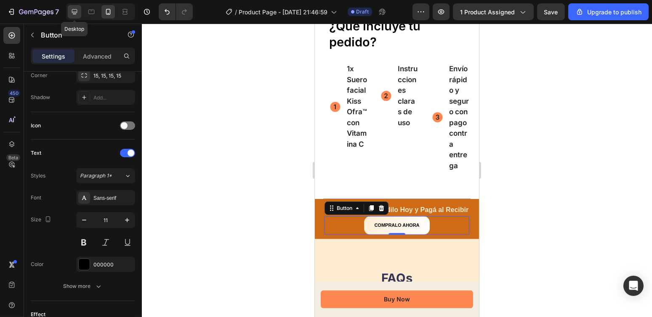
click at [75, 11] on icon at bounding box center [74, 12] width 8 height 8
type input "16"
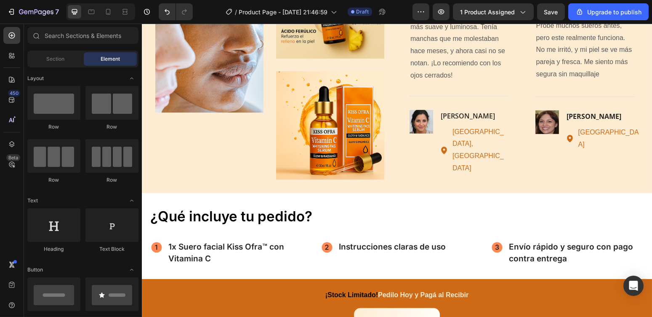
scroll to position [1957, 0]
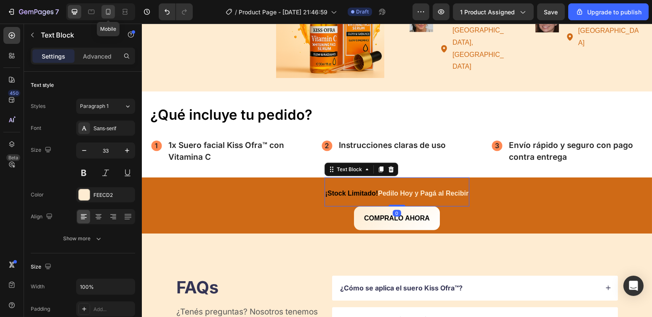
click at [111, 10] on icon at bounding box center [108, 12] width 8 height 8
type input "15"
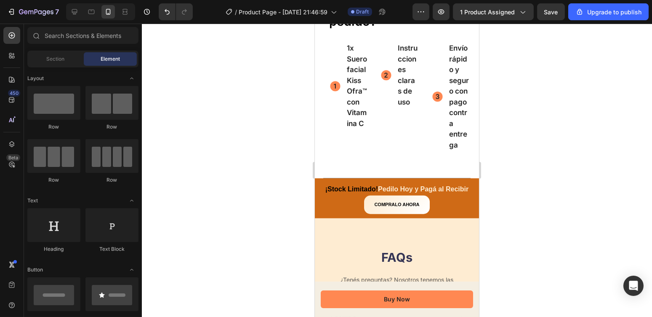
scroll to position [2223, 0]
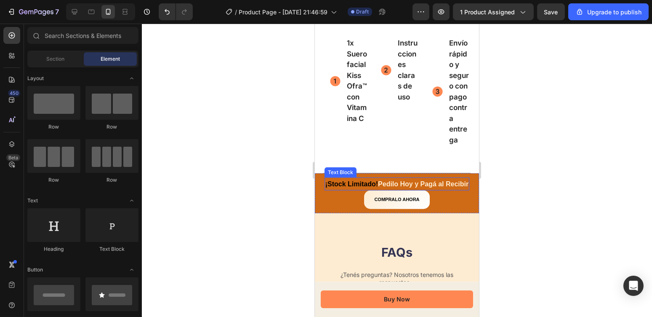
click at [449, 187] on strong "Pedilo Hoy y Pagá al Recibir" at bounding box center [423, 183] width 91 height 7
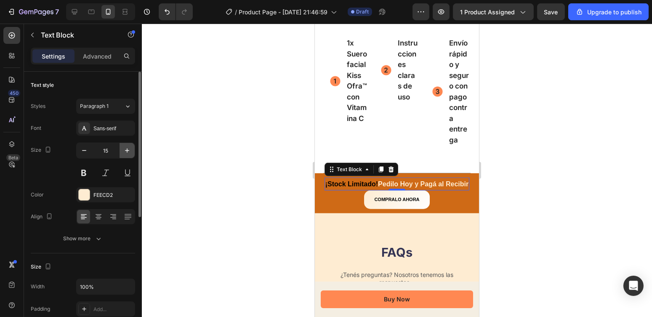
click at [121, 152] on button "button" at bounding box center [127, 150] width 15 height 15
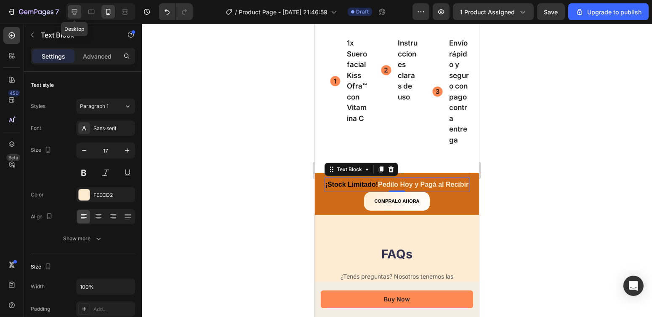
click at [74, 14] on icon at bounding box center [74, 11] width 5 height 5
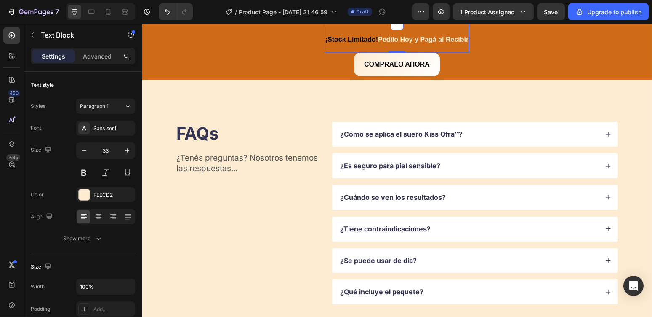
scroll to position [2140, 0]
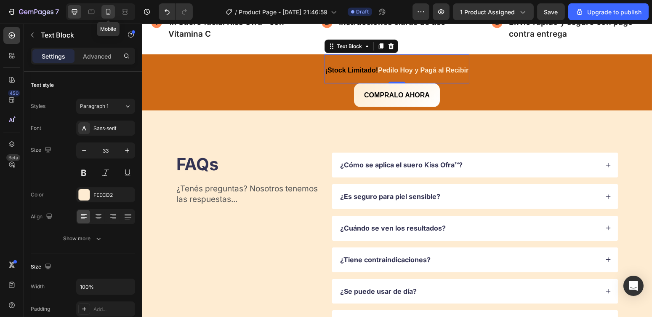
click at [110, 10] on icon at bounding box center [108, 12] width 5 height 6
type input "17"
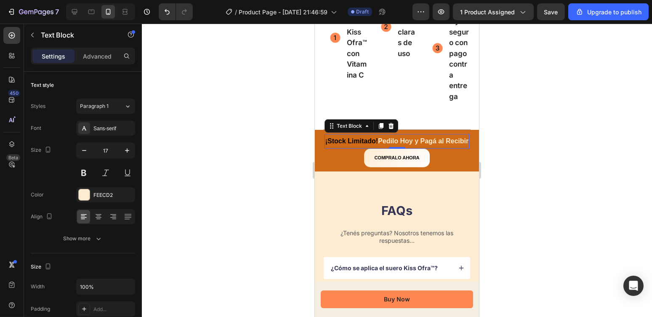
scroll to position [2242, 0]
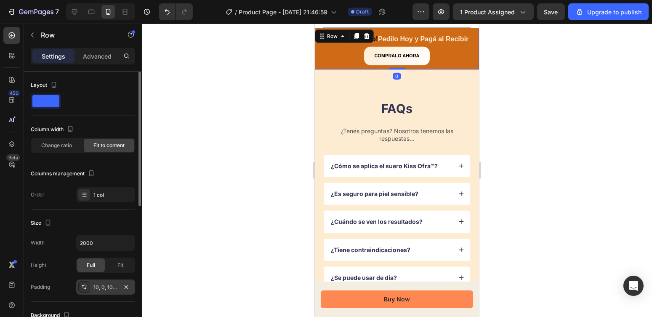
click at [107, 281] on div "10, 0, 10, 0" at bounding box center [105, 286] width 59 height 15
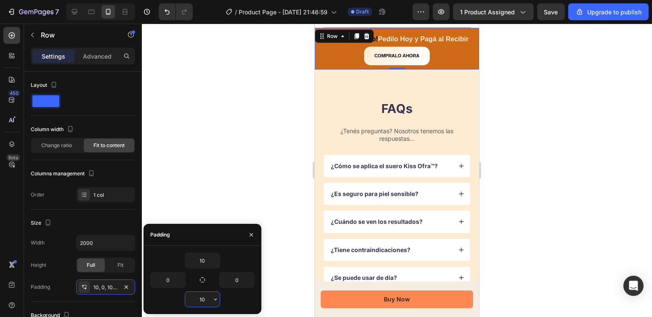
click at [205, 294] on input "10" at bounding box center [202, 298] width 35 height 15
type input "12"
click at [253, 234] on icon "button" at bounding box center [251, 234] width 7 height 7
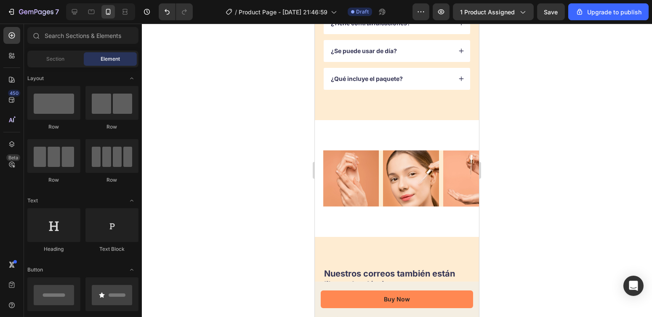
scroll to position [2501, 0]
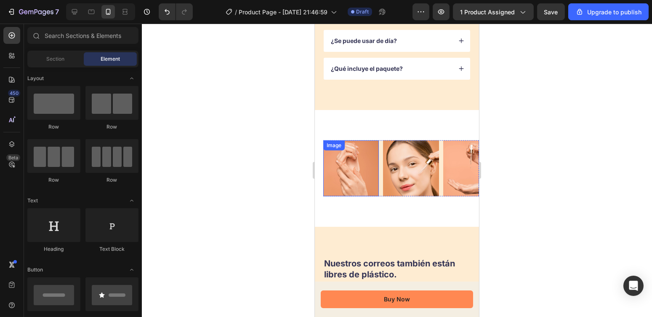
click at [354, 187] on img at bounding box center [351, 168] width 56 height 56
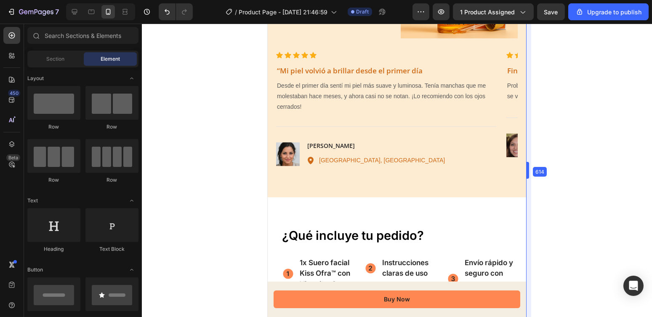
scroll to position [2084, 0]
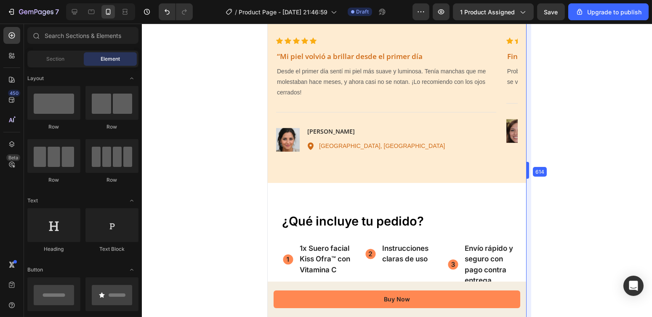
drag, startPoint x: 482, startPoint y: 171, endPoint x: 591, endPoint y: 171, distance: 109.5
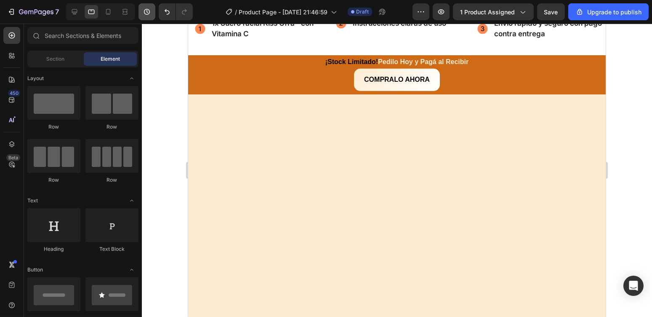
scroll to position [2247, 0]
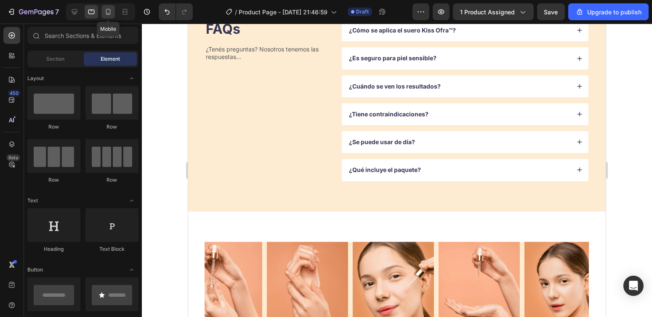
click at [108, 13] on icon at bounding box center [108, 12] width 5 height 6
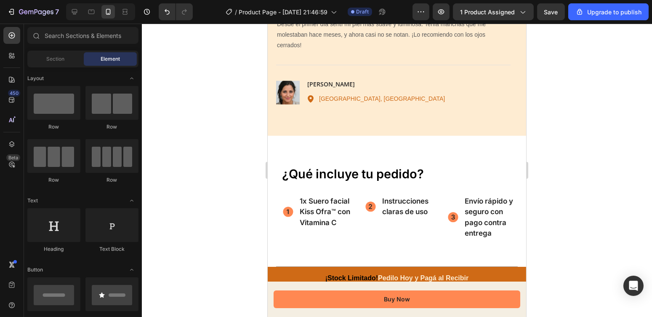
scroll to position [2498, 0]
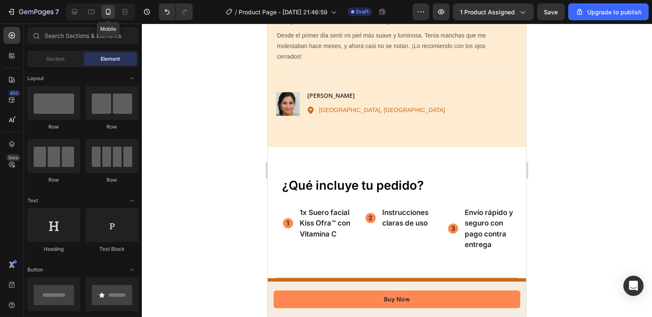
click at [106, 16] on icon at bounding box center [108, 12] width 8 height 8
click at [73, 10] on icon at bounding box center [74, 12] width 8 height 8
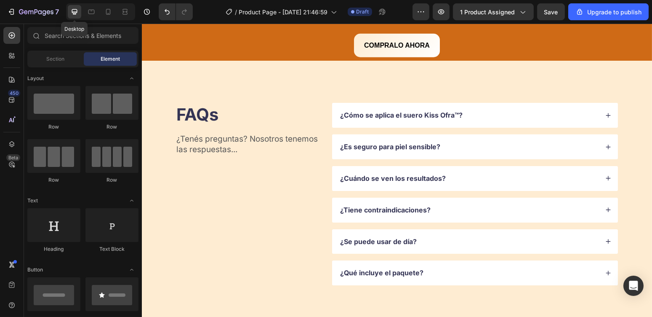
scroll to position [2526, 0]
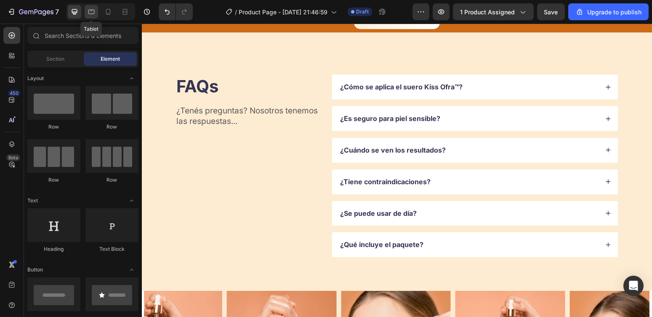
click at [92, 12] on icon at bounding box center [91, 12] width 8 height 8
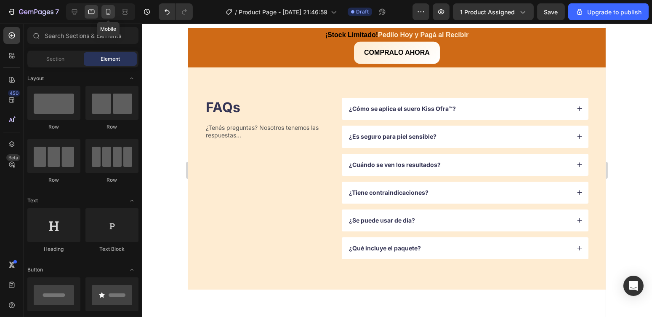
click at [104, 12] on icon at bounding box center [108, 12] width 8 height 8
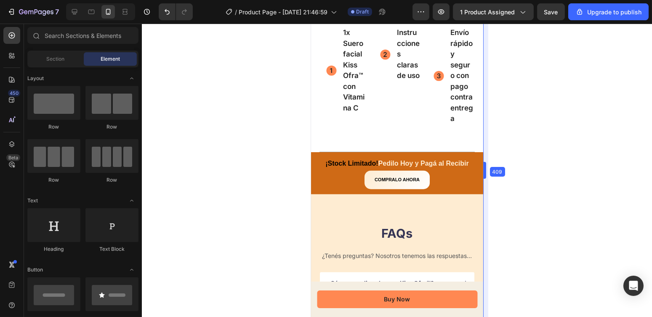
scroll to position [2542, 0]
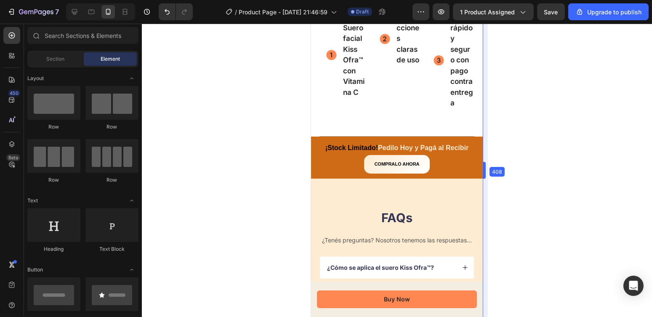
drag, startPoint x: 528, startPoint y: 171, endPoint x: 441, endPoint y: 185, distance: 88.3
click at [546, 131] on div at bounding box center [397, 170] width 510 height 293
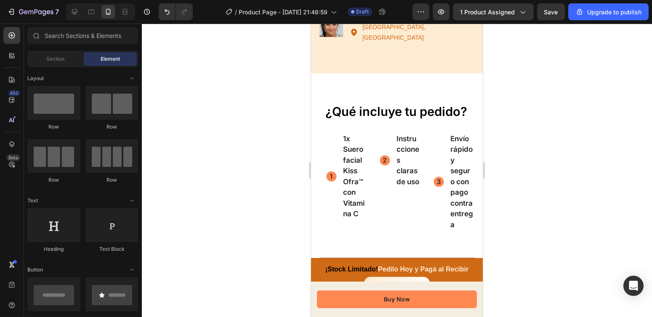
scroll to position [2201, 0]
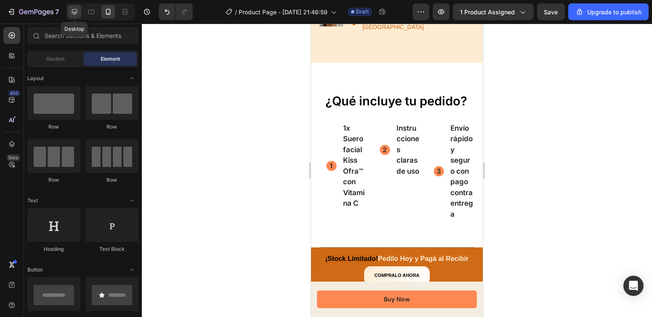
click at [68, 11] on div at bounding box center [74, 11] width 13 height 13
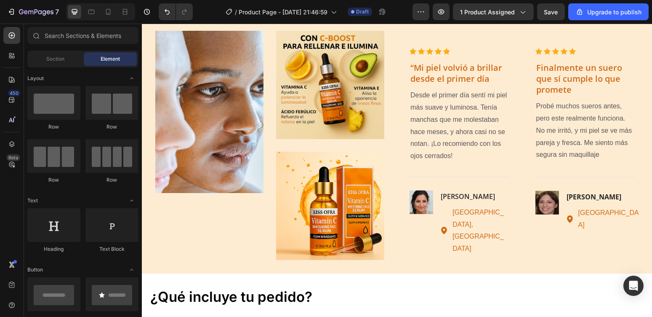
scroll to position [1918, 0]
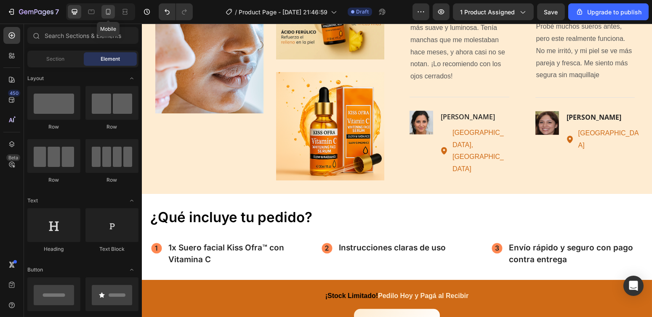
click at [110, 14] on icon at bounding box center [108, 12] width 5 height 6
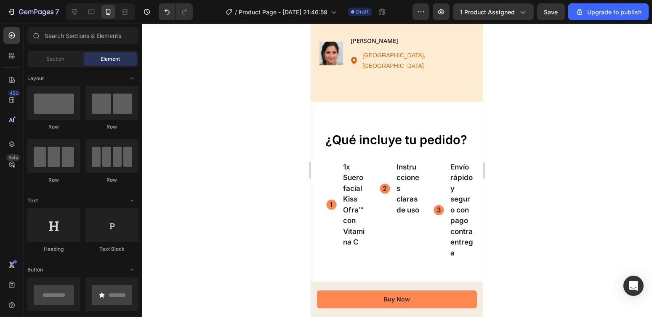
scroll to position [2178, 0]
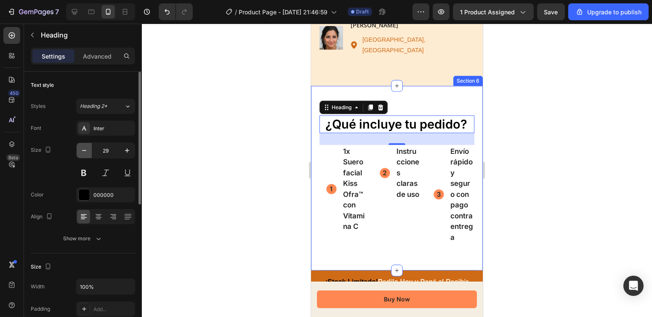
click at [82, 150] on icon "button" at bounding box center [84, 150] width 4 height 1
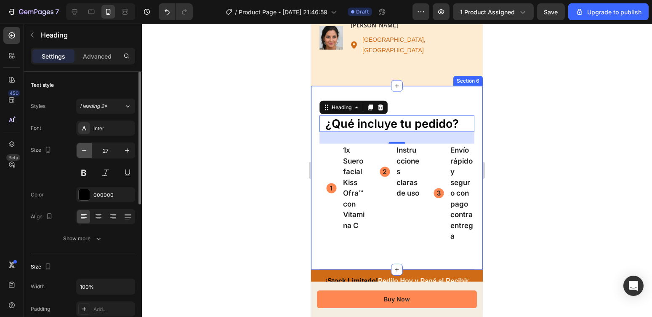
click at [82, 150] on icon "button" at bounding box center [84, 150] width 4 height 1
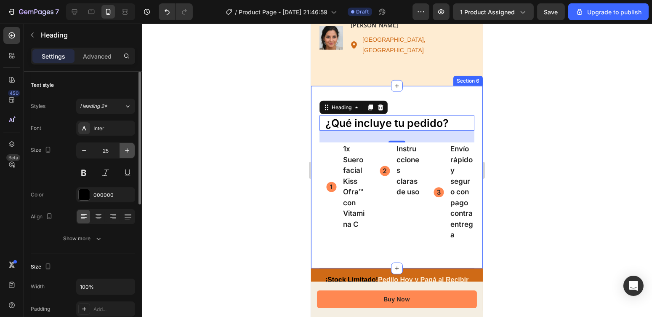
click at [125, 151] on icon "button" at bounding box center [127, 150] width 8 height 8
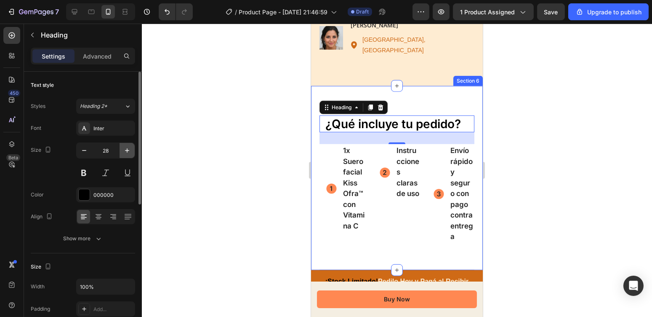
click at [125, 151] on icon "button" at bounding box center [127, 150] width 8 height 8
click at [85, 152] on icon "button" at bounding box center [84, 150] width 8 height 8
type input "28"
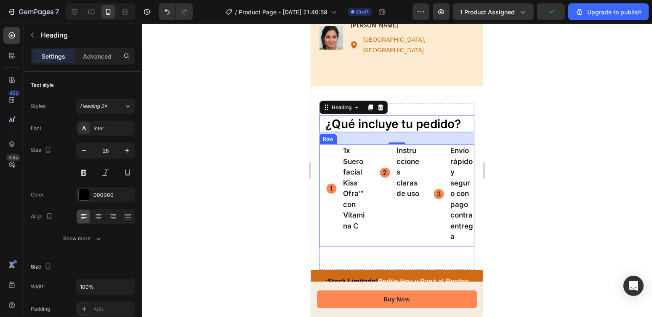
click at [399, 218] on div "Instrucciones claras de uso Item List" at bounding box center [399, 195] width 41 height 103
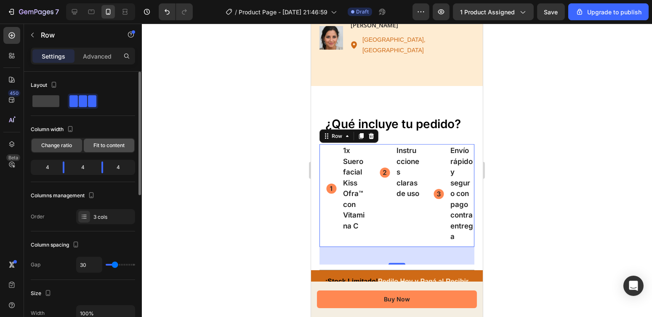
click at [112, 142] on span "Fit to content" at bounding box center [108, 146] width 31 height 8
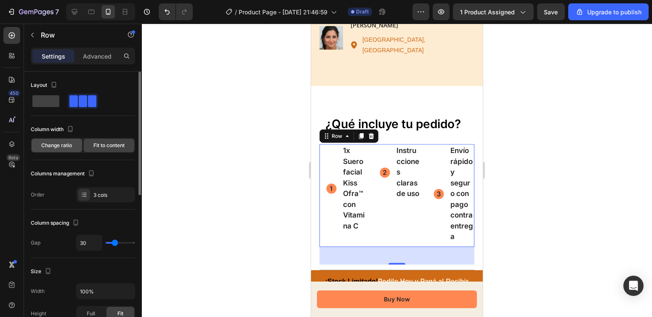
click at [59, 144] on span "Change ratio" at bounding box center [57, 146] width 31 height 8
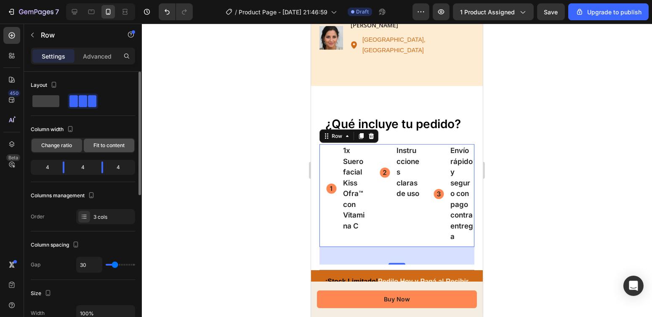
click at [115, 145] on span "Fit to content" at bounding box center [108, 146] width 31 height 8
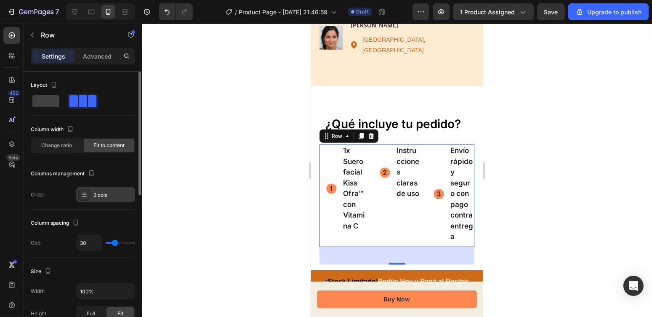
click at [99, 193] on div "3 cols" at bounding box center [113, 195] width 40 height 8
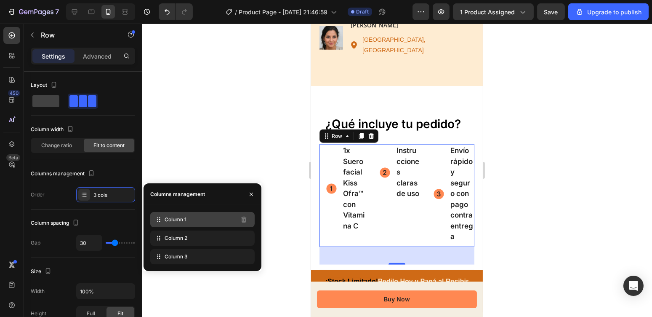
click at [191, 221] on div "Column 1" at bounding box center [202, 219] width 104 height 15
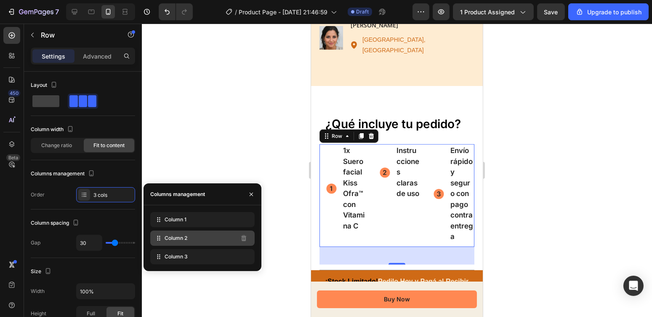
click at [187, 235] on span "Column 2" at bounding box center [176, 238] width 23 height 8
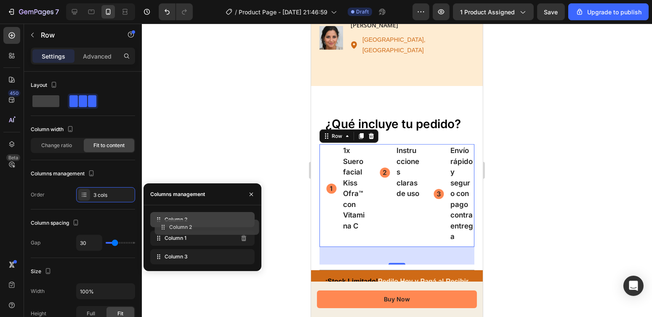
drag, startPoint x: 187, startPoint y: 234, endPoint x: 192, endPoint y: 224, distance: 11.5
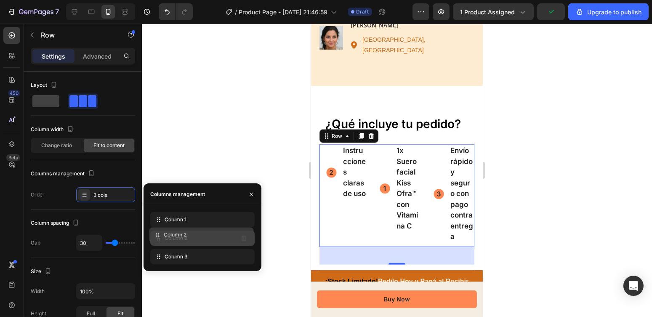
drag, startPoint x: 195, startPoint y: 219, endPoint x: 194, endPoint y: 236, distance: 17.3
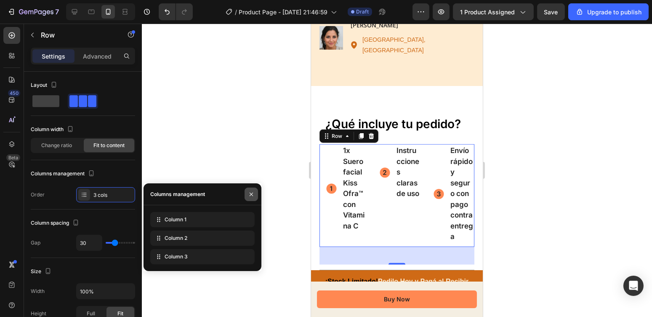
click at [255, 195] on button "button" at bounding box center [251, 193] width 13 height 13
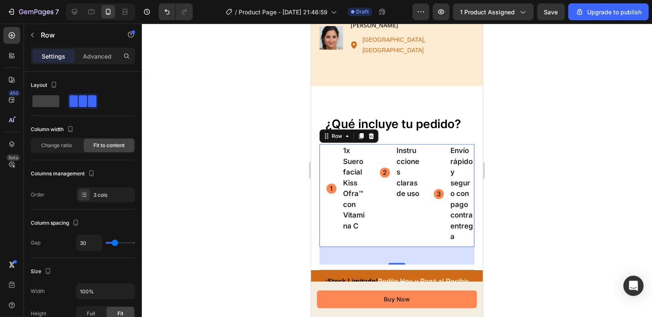
scroll to position [269, 0]
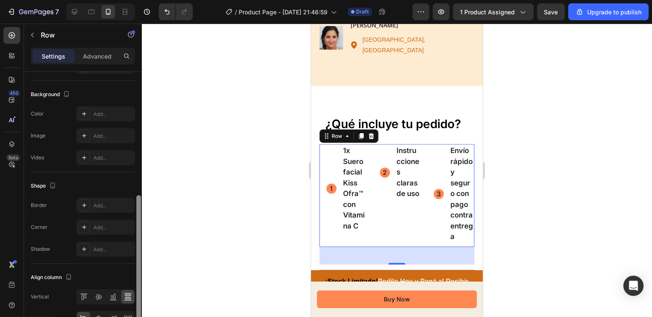
drag, startPoint x: 141, startPoint y: 149, endPoint x: 139, endPoint y: 174, distance: 25.4
click at [139, 174] on div at bounding box center [139, 206] width 6 height 269
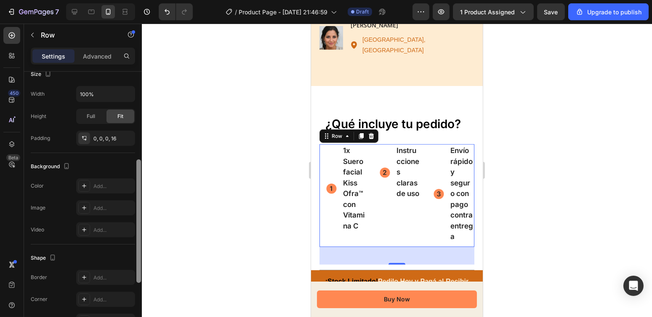
scroll to position [195, 0]
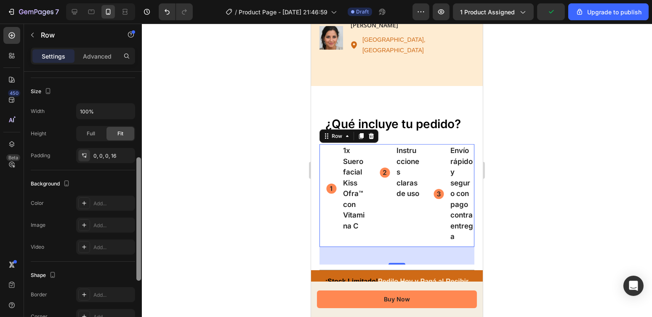
drag, startPoint x: 137, startPoint y: 216, endPoint x: 142, endPoint y: 174, distance: 41.9
click at [142, 0] on div "7 / Product Page - [DATE] 21:46:59 Draft Preview 1 product assigned Upgrade to …" at bounding box center [326, 0] width 652 height 0
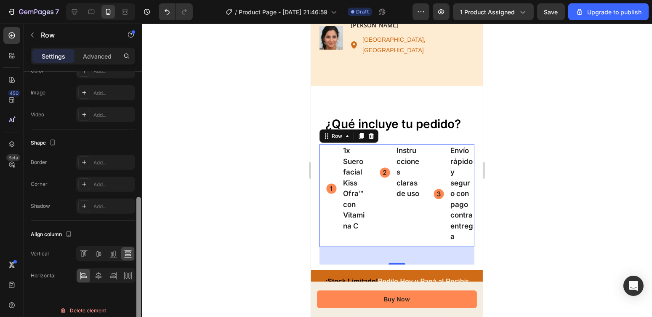
scroll to position [299, 0]
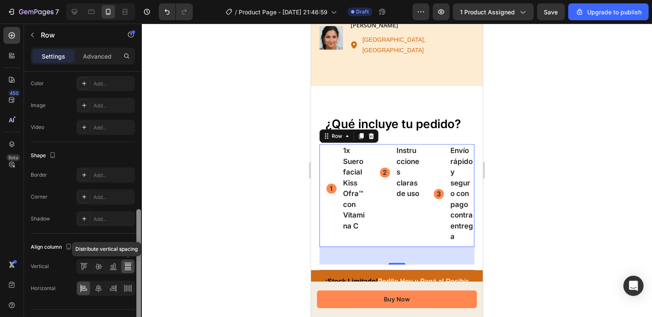
drag, startPoint x: 137, startPoint y: 214, endPoint x: 133, endPoint y: 270, distance: 55.8
click at [133, 270] on div "Layout Column width Change ratio Fit to content Columns management Order 3 cols…" at bounding box center [83, 206] width 118 height 269
click at [111, 265] on icon at bounding box center [113, 266] width 8 height 8
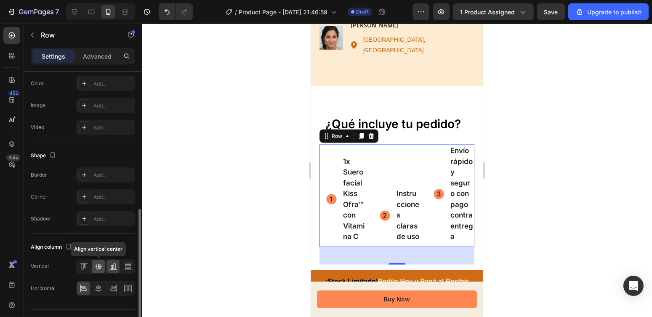
click at [96, 265] on icon at bounding box center [98, 267] width 7 height 6
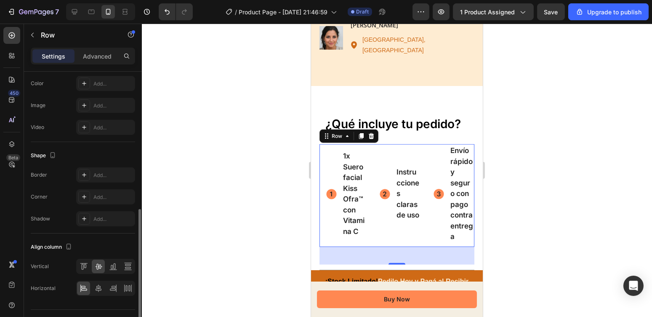
click at [75, 267] on div "Vertical" at bounding box center [83, 266] width 104 height 15
click at [131, 270] on icon at bounding box center [128, 270] width 8 height 0
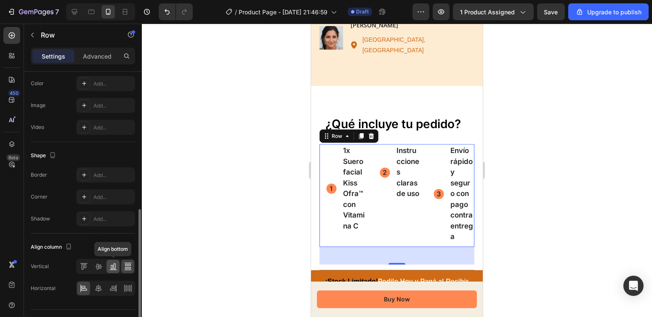
click at [118, 267] on div at bounding box center [113, 265] width 13 height 13
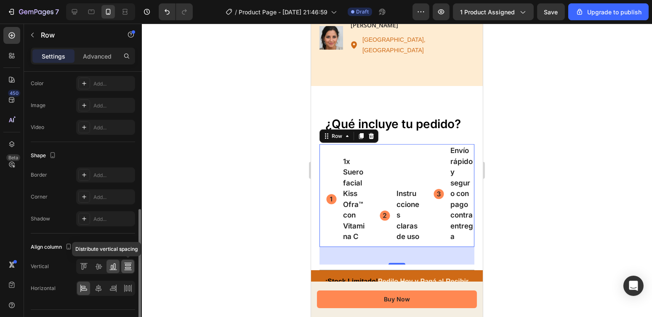
click at [130, 267] on icon at bounding box center [128, 268] width 6 height 2
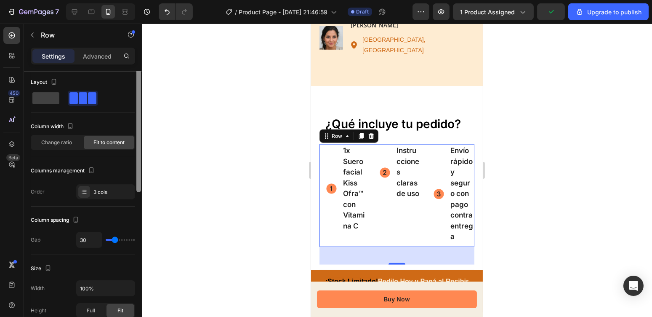
scroll to position [0, 0]
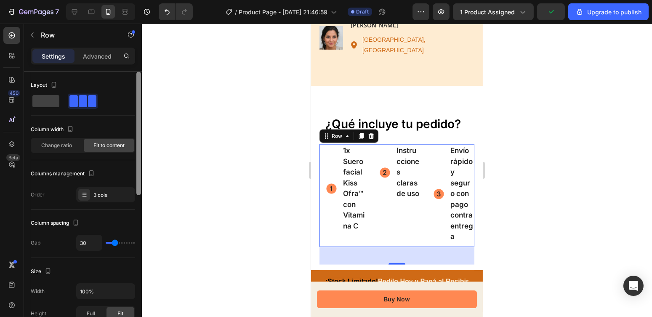
drag, startPoint x: 140, startPoint y: 274, endPoint x: 167, endPoint y: 120, distance: 157.0
click at [167, 0] on div "7 / Product Page - [DATE] 21:46:59 Draft Preview 1 product assigned Upgrade to …" at bounding box center [326, 0] width 652 height 0
click at [102, 56] on p "Advanced" at bounding box center [97, 56] width 29 height 9
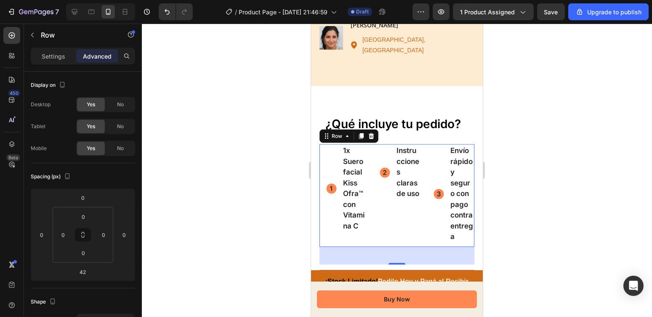
click at [235, 138] on div at bounding box center [397, 170] width 510 height 293
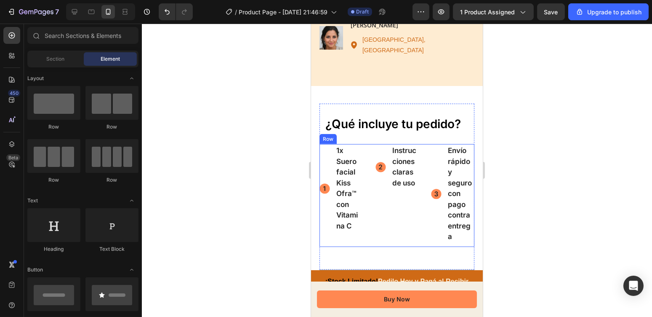
click at [333, 219] on div "1x [PERSON_NAME] facial Kiss Ofra™ con Vitamina C Item List" at bounding box center [340, 195] width 43 height 103
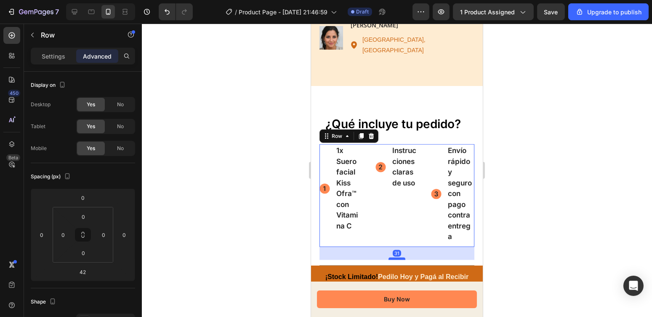
drag, startPoint x: 394, startPoint y: 247, endPoint x: 394, endPoint y: 242, distance: 4.6
click at [394, 257] on div at bounding box center [396, 258] width 17 height 3
click at [72, 11] on icon at bounding box center [74, 12] width 8 height 8
type input "0"
type input "16"
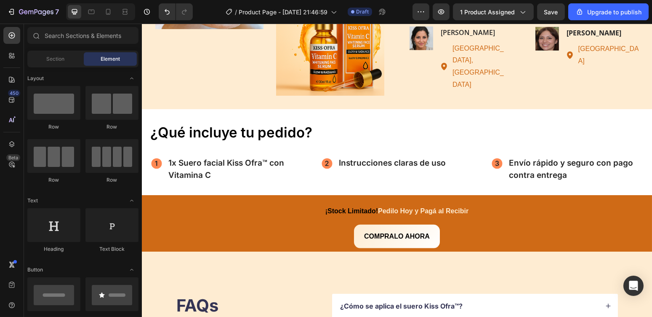
scroll to position [1798, 0]
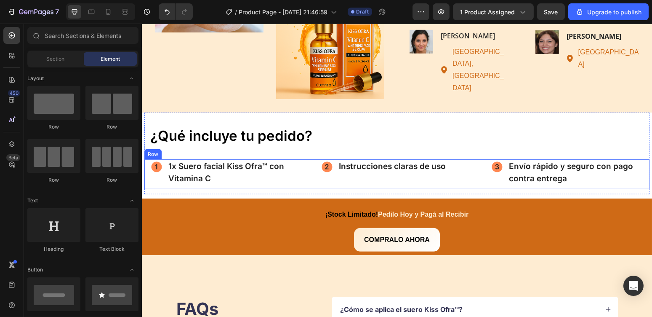
click at [358, 172] on div "Instrucciones claras de uso Item List" at bounding box center [400, 174] width 158 height 30
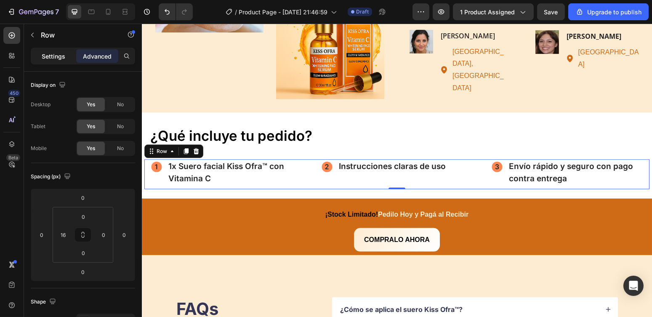
click at [64, 55] on p "Settings" at bounding box center [54, 56] width 24 height 9
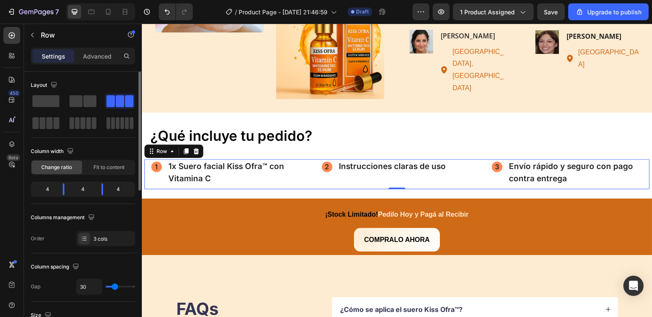
click at [114, 190] on div "4" at bounding box center [122, 189] width 24 height 12
click at [82, 188] on div "4" at bounding box center [83, 189] width 24 height 12
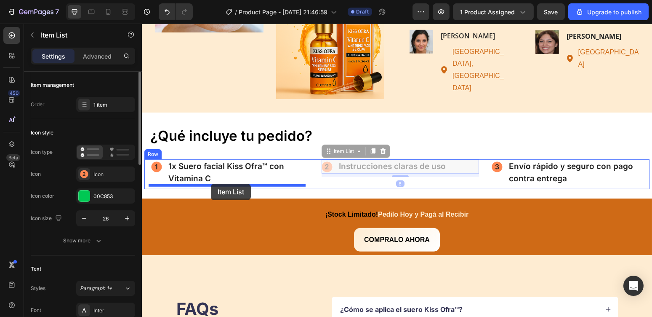
drag, startPoint x: 331, startPoint y: 166, endPoint x: 211, endPoint y: 184, distance: 121.8
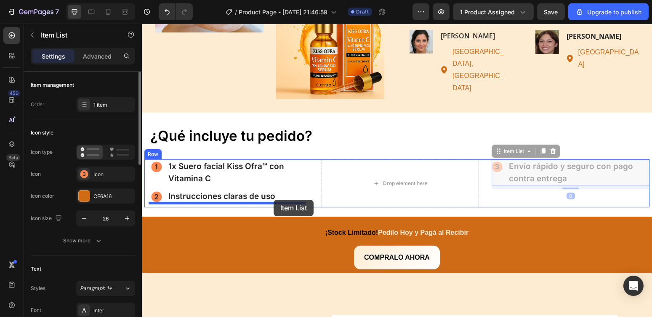
drag, startPoint x: 495, startPoint y: 174, endPoint x: 273, endPoint y: 200, distance: 223.0
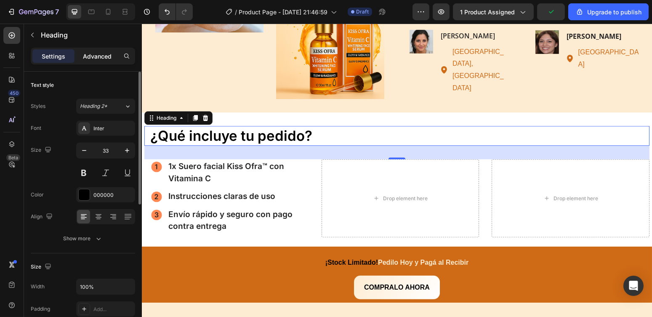
click at [94, 57] on p "Advanced" at bounding box center [97, 56] width 29 height 9
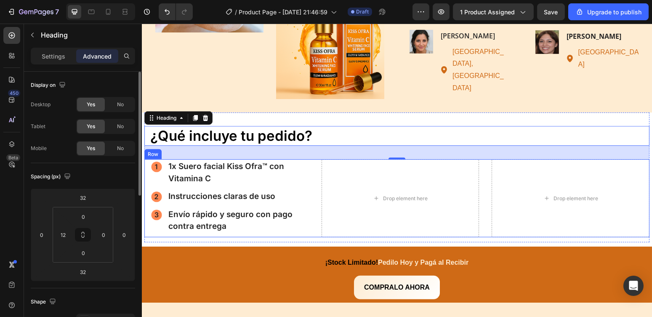
click at [307, 162] on div "1x [PERSON_NAME] facial Kiss Ofra™ con Vitamina C Item List Instrucciones clara…" at bounding box center [396, 198] width 505 height 78
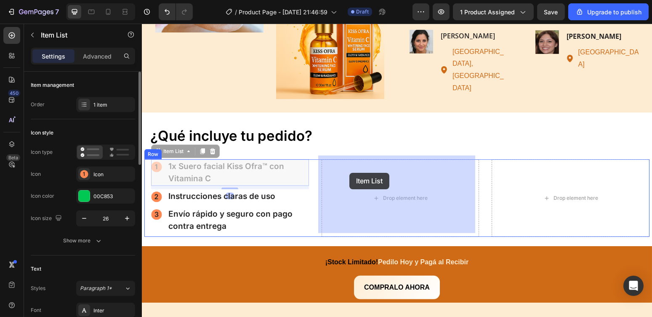
drag, startPoint x: 240, startPoint y: 165, endPoint x: 349, endPoint y: 173, distance: 108.9
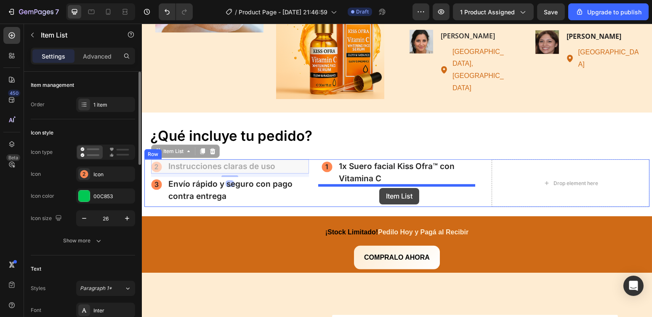
drag, startPoint x: 252, startPoint y: 160, endPoint x: 379, endPoint y: 188, distance: 129.7
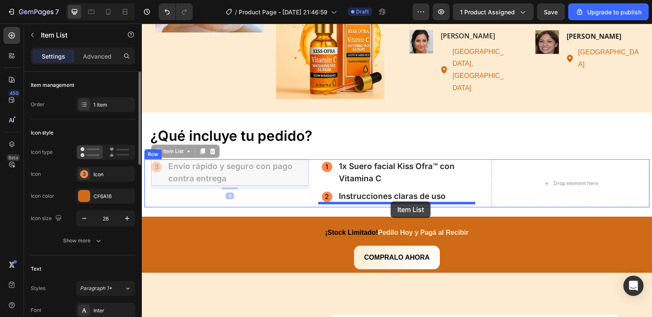
drag, startPoint x: 251, startPoint y: 163, endPoint x: 390, endPoint y: 201, distance: 144.0
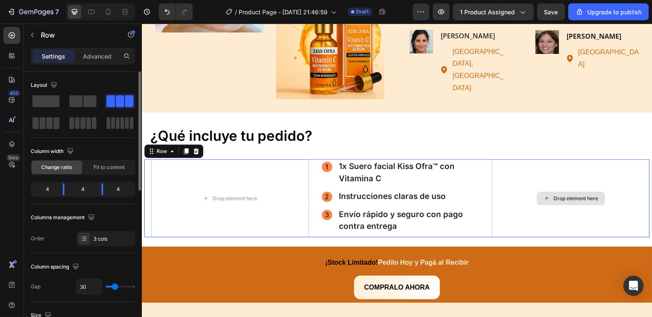
click at [516, 174] on div "Drop element here" at bounding box center [570, 198] width 158 height 78
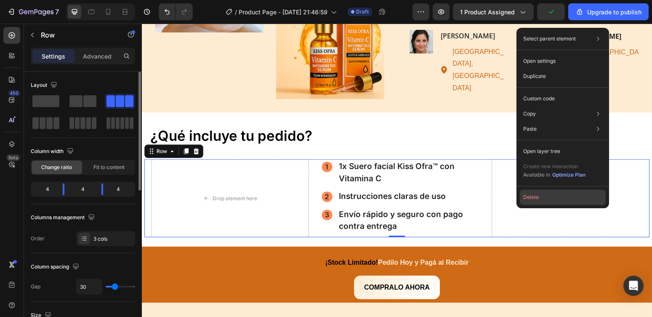
click at [532, 194] on button "Delete" at bounding box center [563, 197] width 86 height 15
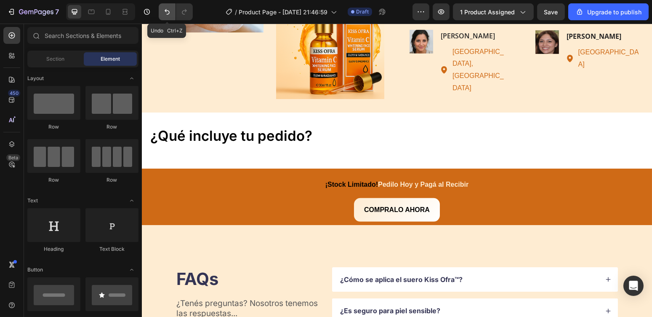
click at [162, 7] on button "Undo/Redo" at bounding box center [167, 11] width 17 height 17
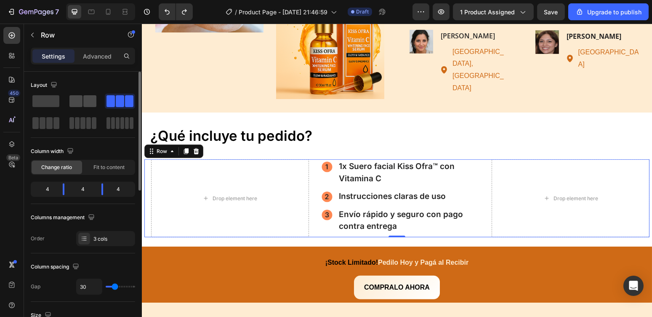
click at [75, 103] on span at bounding box center [75, 101] width 13 height 12
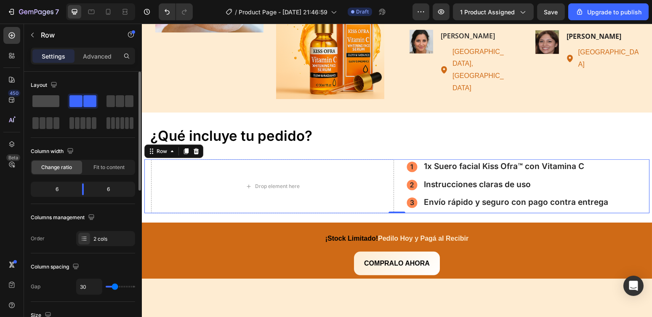
click at [52, 103] on span at bounding box center [45, 101] width 27 height 12
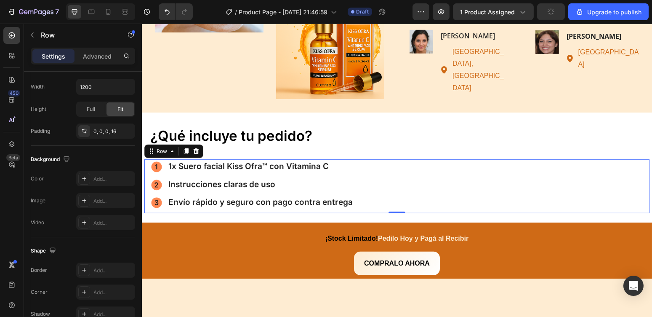
scroll to position [0, 0]
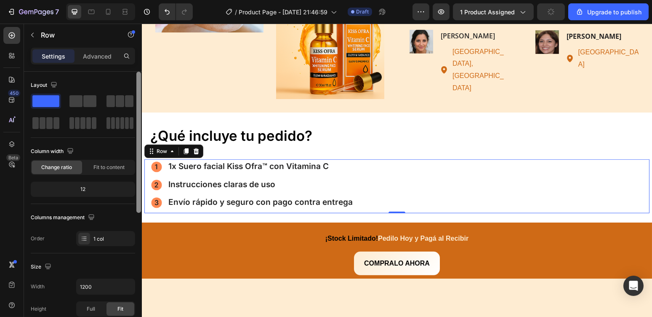
drag, startPoint x: 137, startPoint y: 111, endPoint x: 135, endPoint y: 93, distance: 18.3
click at [135, 93] on div "Layout Column width Change ratio Fit to content 12 Columns management Order 1 c…" at bounding box center [83, 206] width 118 height 269
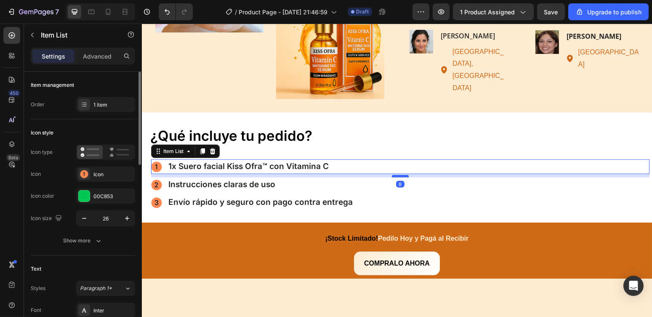
click at [399, 175] on div at bounding box center [400, 176] width 17 height 3
type input "100%"
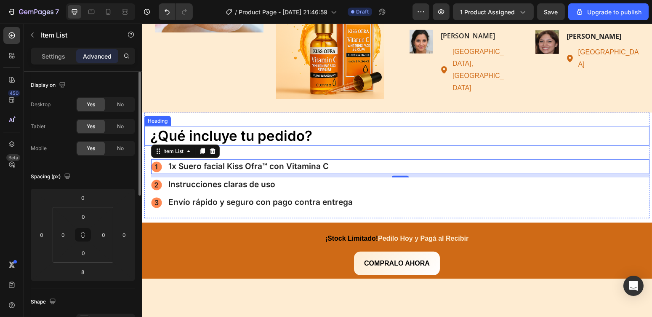
click at [412, 127] on h2 "¿Qué incluye tu pedido?" at bounding box center [399, 136] width 500 height 20
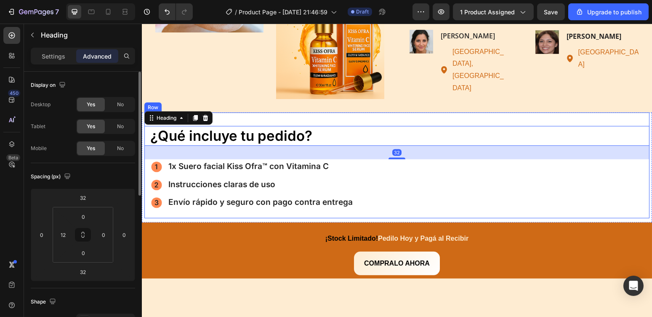
click at [435, 117] on div "¿Qué incluye tu pedido? Heading 32 1x [PERSON_NAME] facial Kiss Ofra™ con Vitam…" at bounding box center [396, 162] width 505 height 100
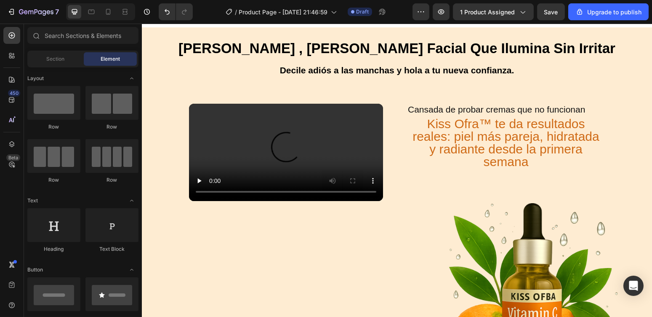
scroll to position [718, 0]
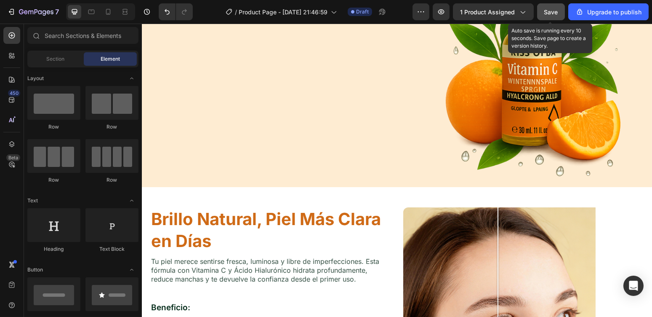
click at [557, 9] on span "Save" at bounding box center [552, 11] width 14 height 7
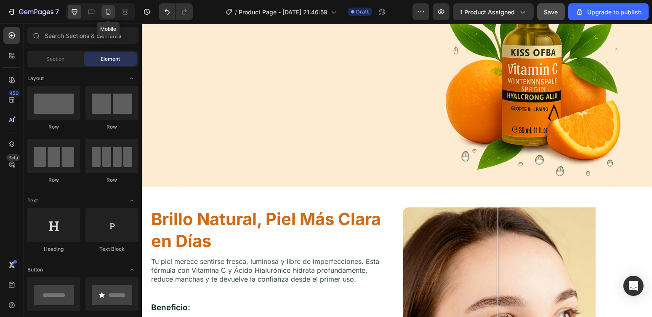
click at [107, 10] on icon at bounding box center [108, 12] width 8 height 8
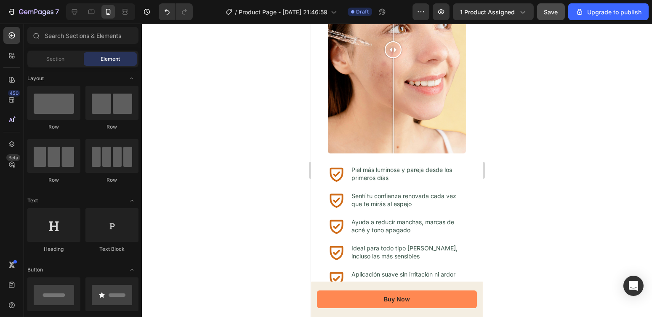
scroll to position [1588, 0]
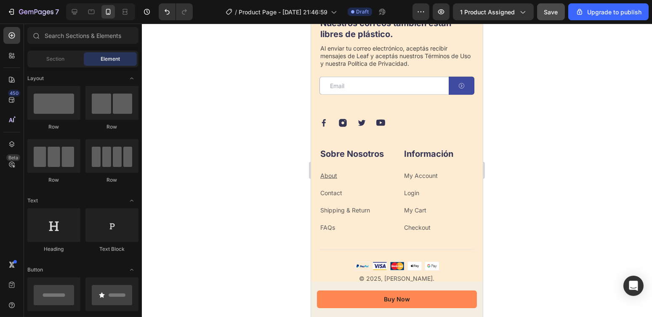
drag, startPoint x: 479, startPoint y: 153, endPoint x: 565, endPoint y: 31, distance: 149.3
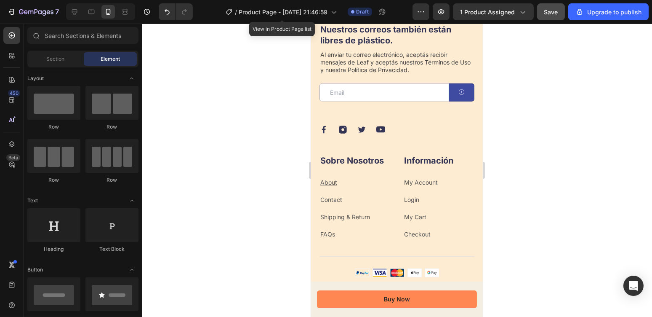
scroll to position [2877, 0]
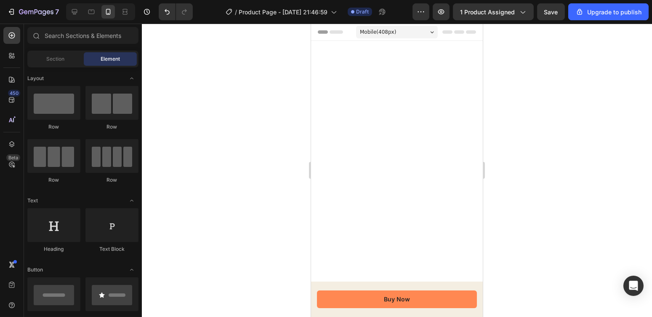
scroll to position [2877, 0]
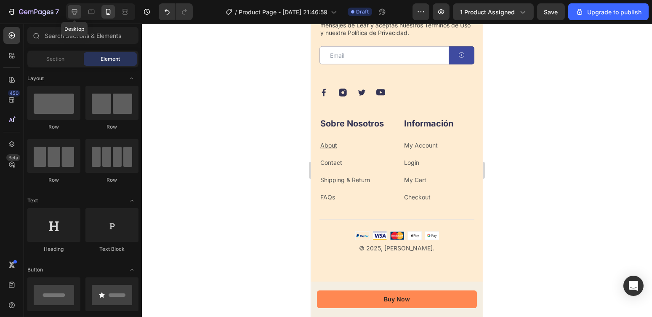
click at [75, 6] on div at bounding box center [74, 11] width 13 height 13
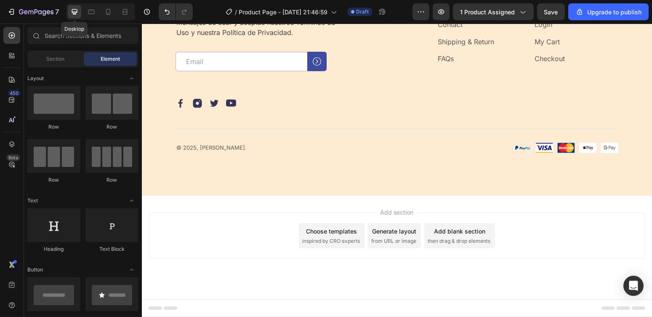
scroll to position [2760, 0]
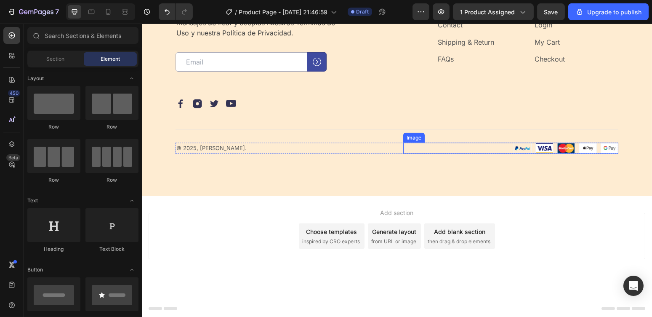
click at [526, 146] on img at bounding box center [565, 148] width 105 height 11
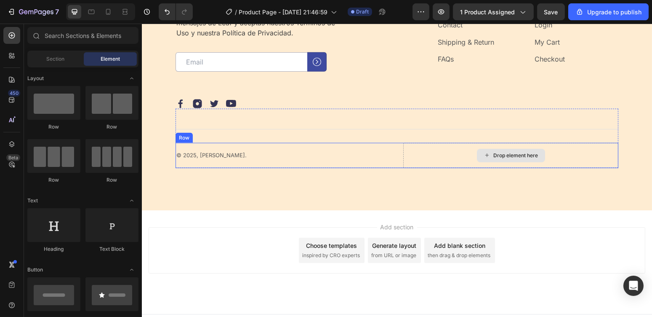
click at [570, 163] on div "Drop element here" at bounding box center [510, 155] width 215 height 25
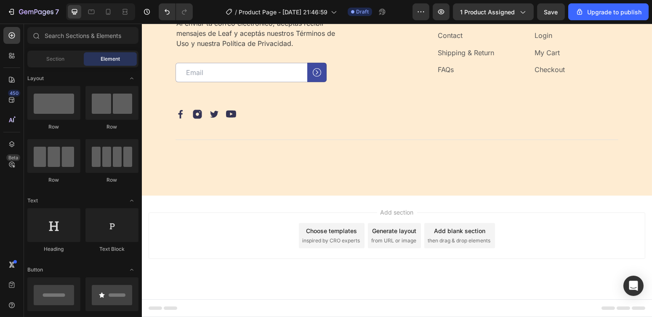
scroll to position [2749, 0]
click at [169, 10] on icon "Undo/Redo" at bounding box center [167, 12] width 8 height 8
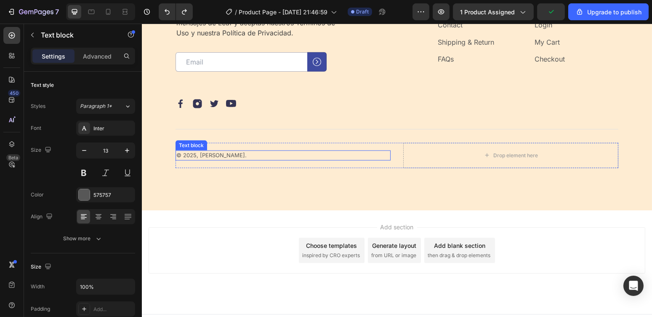
click at [262, 158] on p "© 2025, [PERSON_NAME]." at bounding box center [283, 155] width 214 height 8
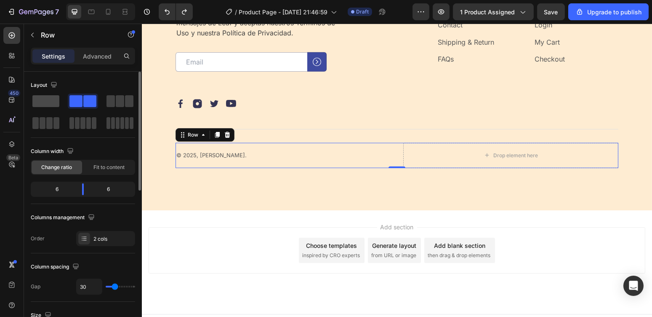
click at [44, 102] on span at bounding box center [45, 101] width 27 height 12
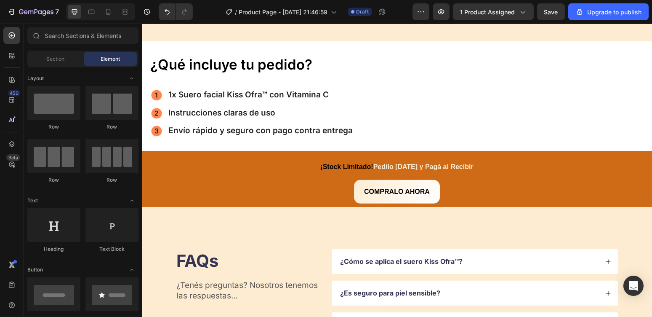
scroll to position [1420, 0]
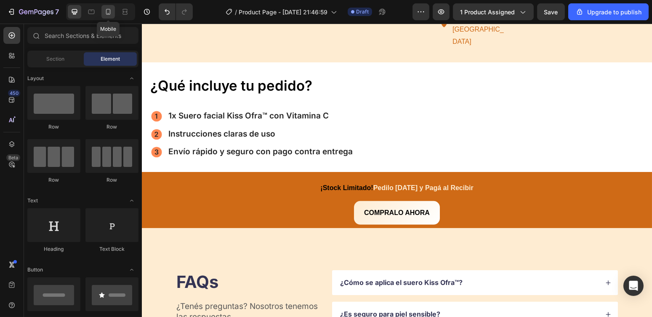
click at [104, 8] on icon at bounding box center [108, 12] width 8 height 8
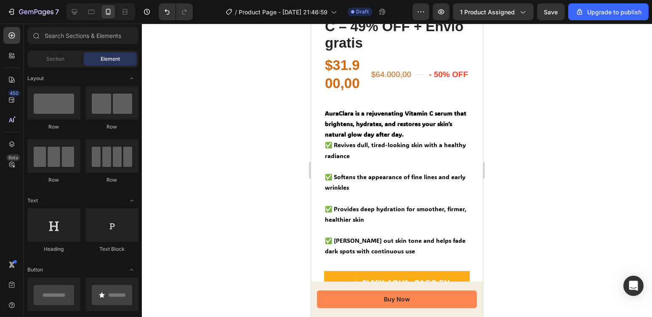
scroll to position [393, 0]
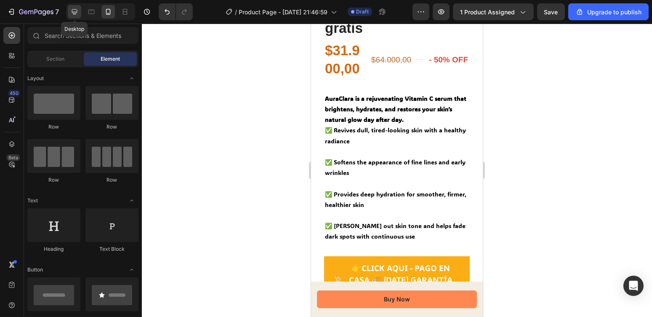
click at [75, 6] on div at bounding box center [74, 11] width 13 height 13
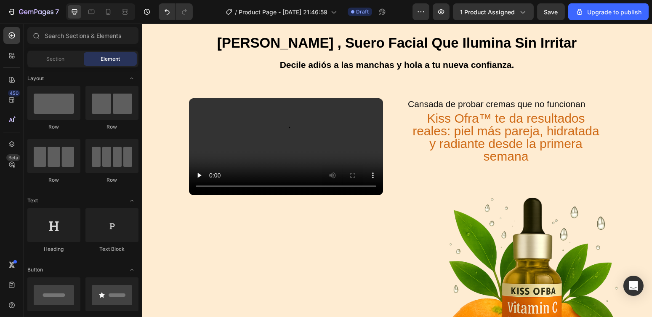
scroll to position [246, 0]
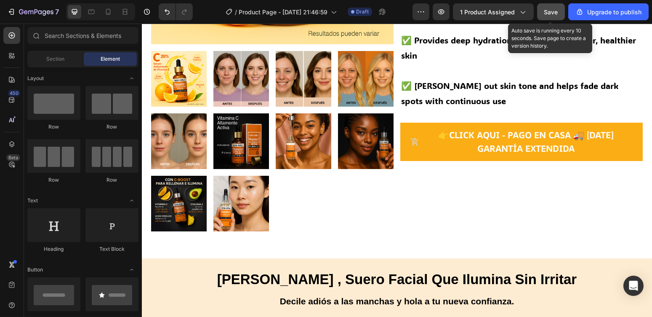
click at [550, 10] on span "Save" at bounding box center [552, 11] width 14 height 7
